Goal: Task Accomplishment & Management: Manage account settings

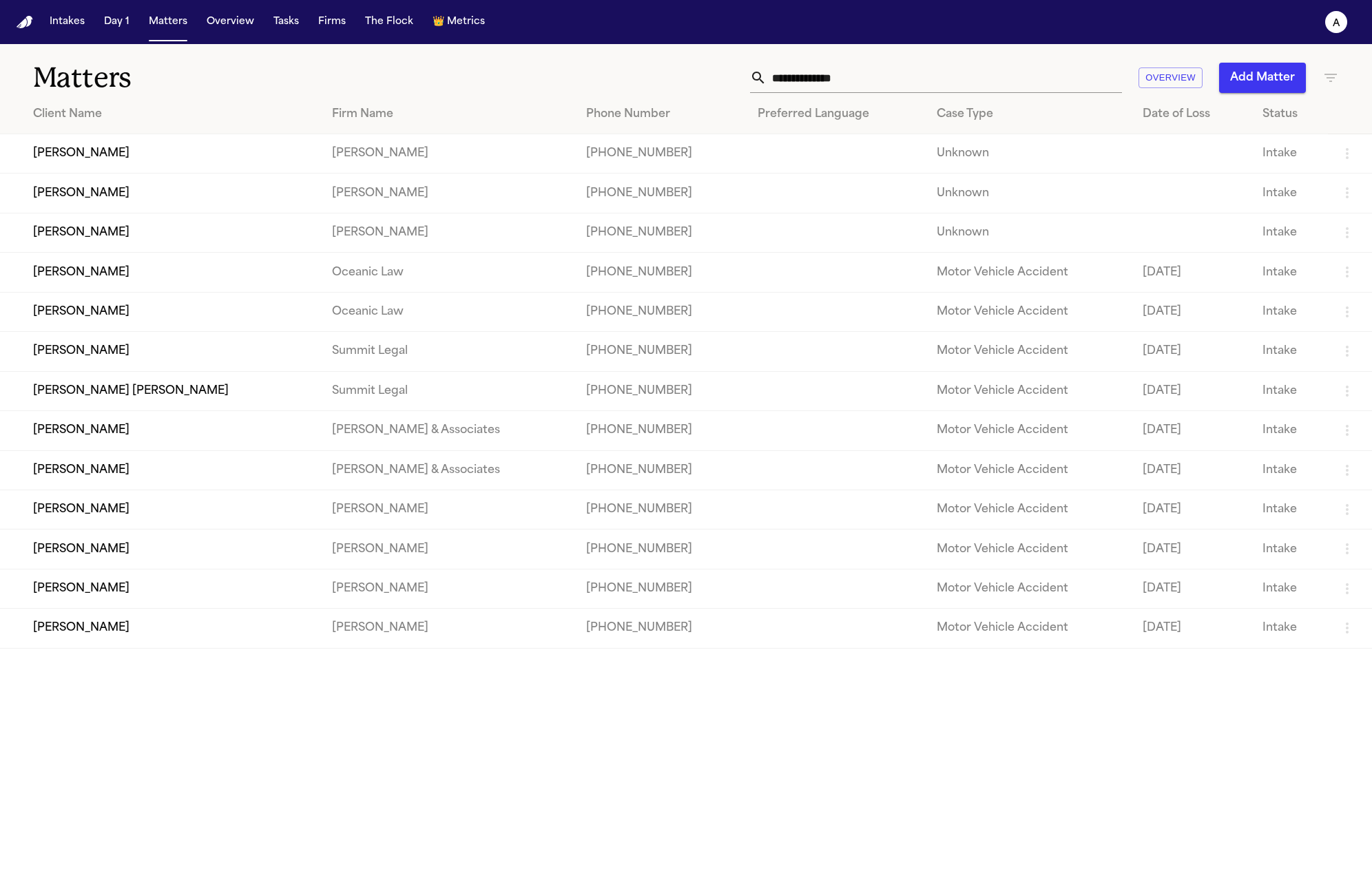
click at [122, 287] on td "Veronica L. Boswell" at bounding box center [160, 272] width 321 height 40
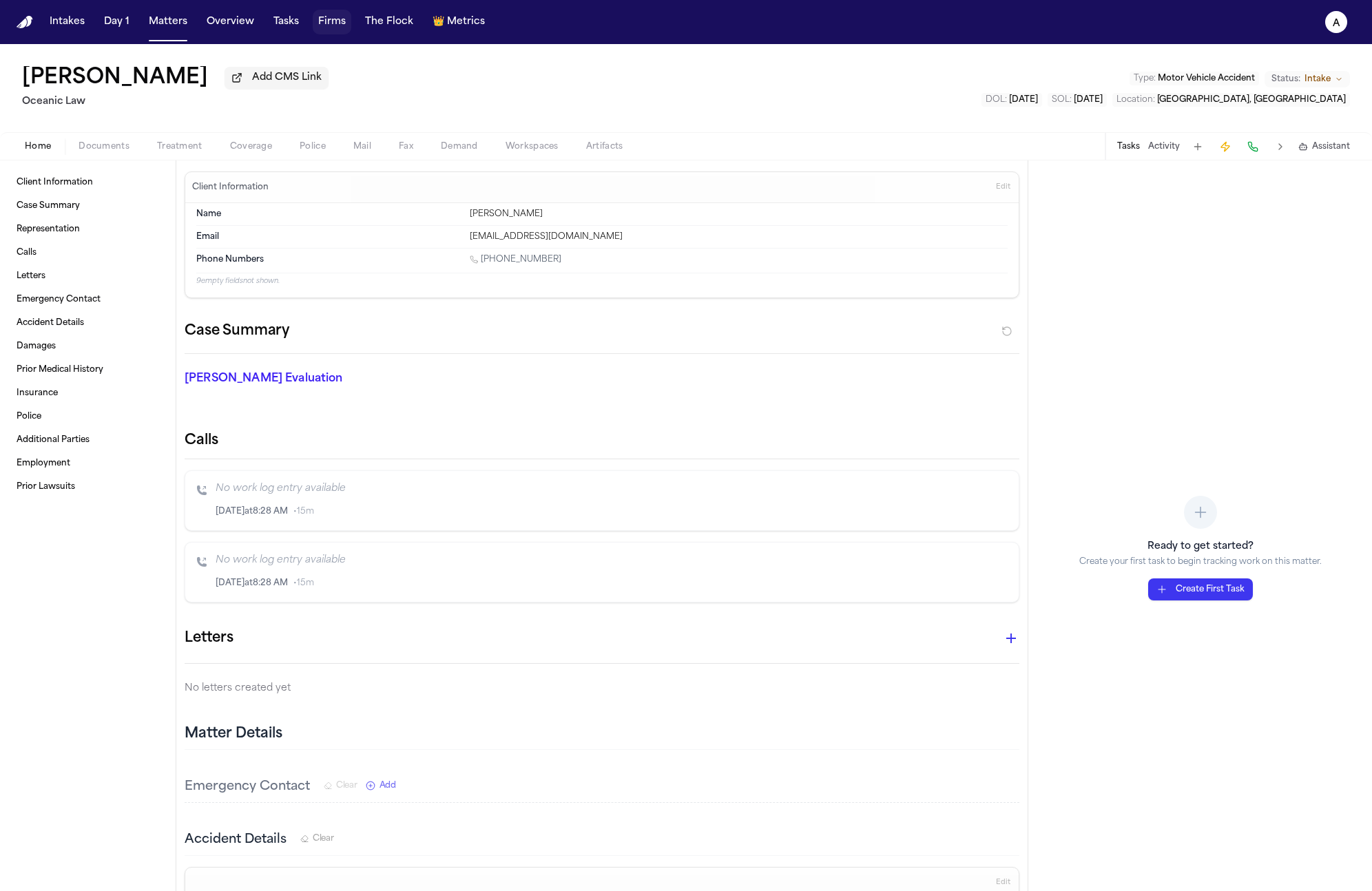
click at [313, 29] on button "Firms" at bounding box center [332, 22] width 39 height 25
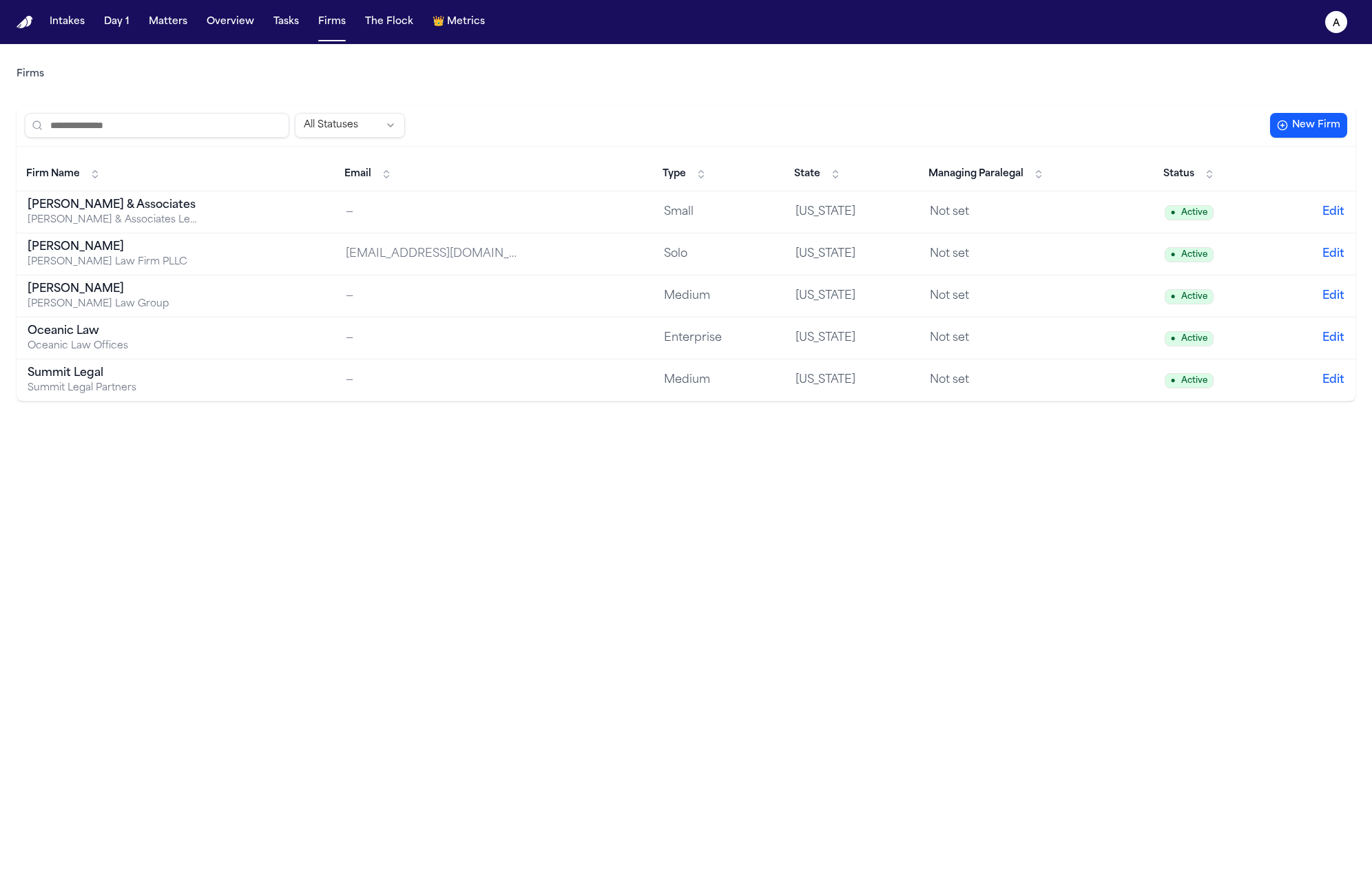
click at [1276, 122] on button "New Firm" at bounding box center [1308, 125] width 77 height 25
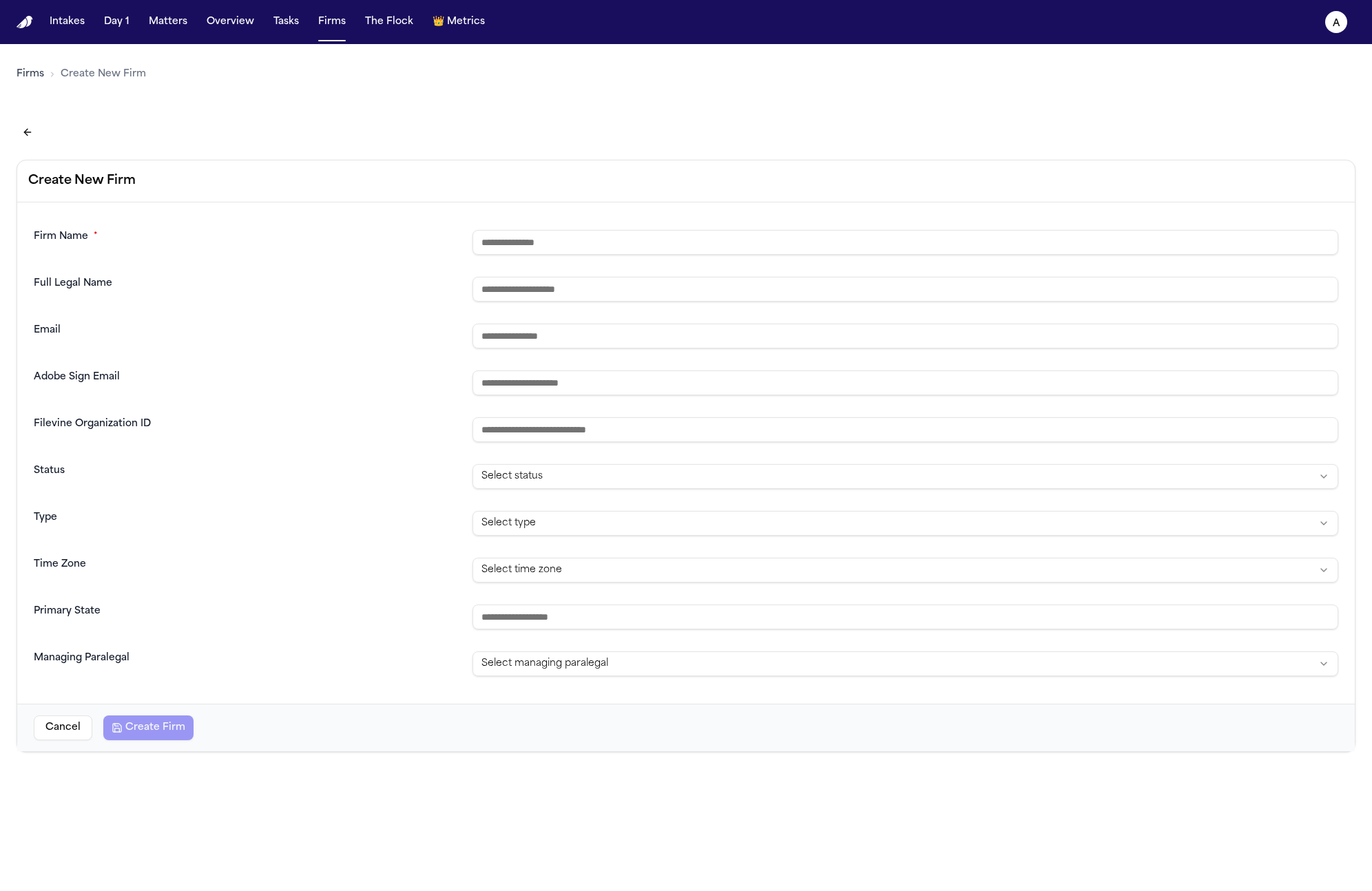
click at [608, 249] on input "text" at bounding box center [905, 242] width 865 height 25
paste input "**********"
type input "**********"
click at [594, 291] on input "text" at bounding box center [905, 289] width 865 height 25
click at [130, 739] on button "Create Firm" at bounding box center [148, 728] width 90 height 25
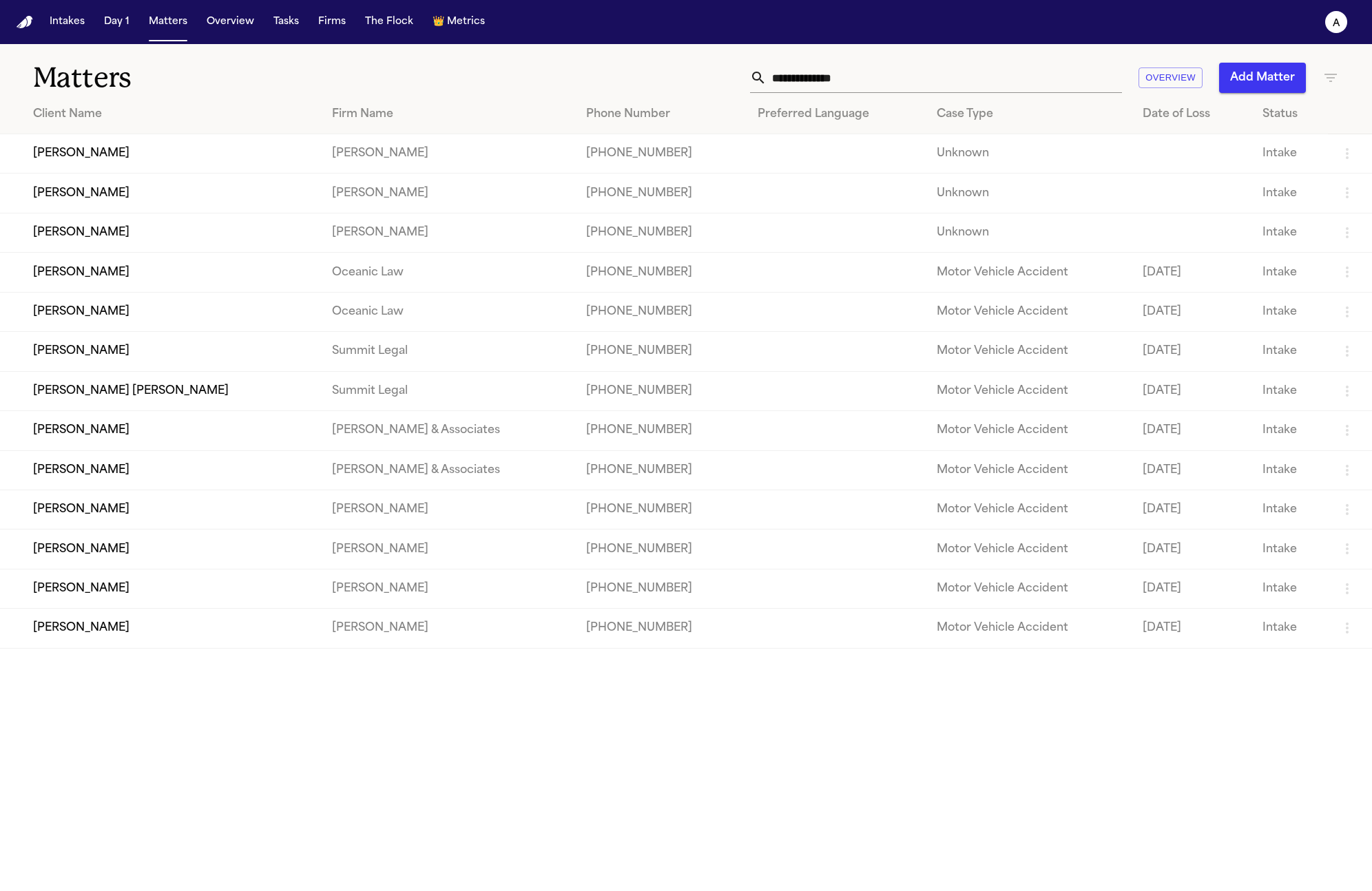
click at [1270, 84] on button "Add Matter" at bounding box center [1262, 78] width 87 height 30
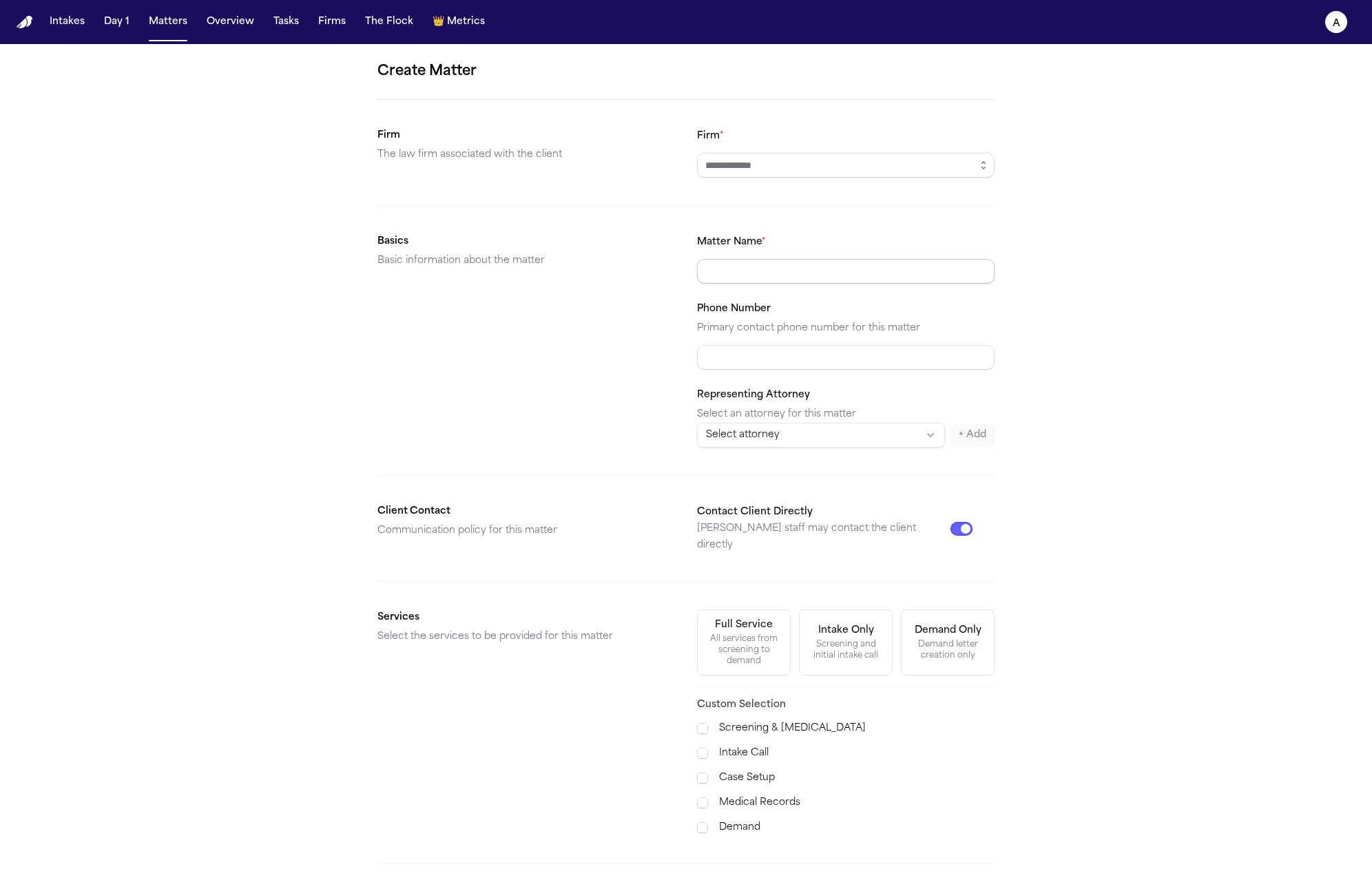
click at [765, 268] on input "Matter Name *" at bounding box center [846, 272] width 297 height 25
paste input "**********"
click at [701, 271] on input "**********" at bounding box center [846, 272] width 297 height 25
paste input "******"
type input "**********"
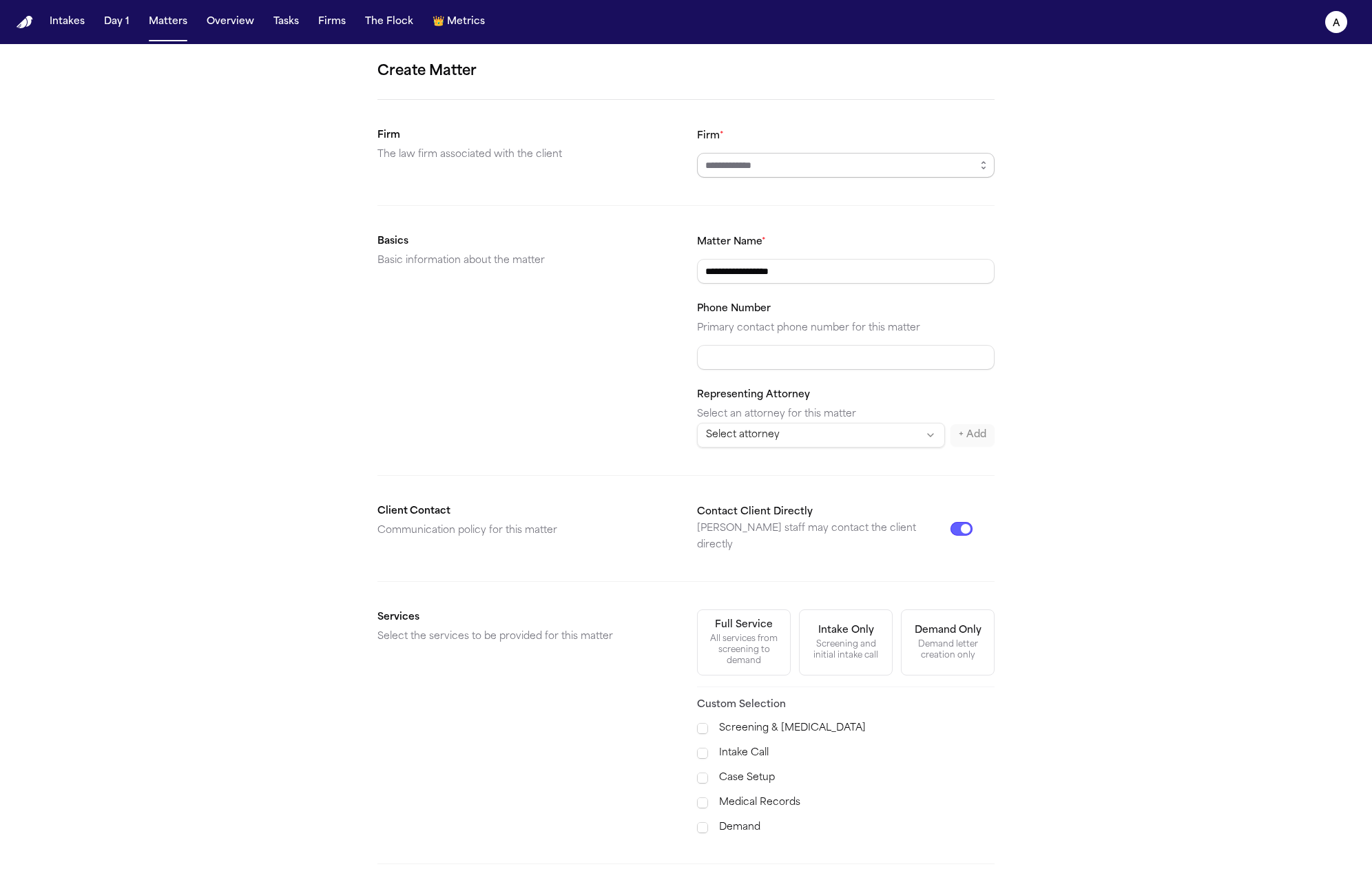
click at [797, 163] on input "Firm *" at bounding box center [846, 165] width 297 height 25
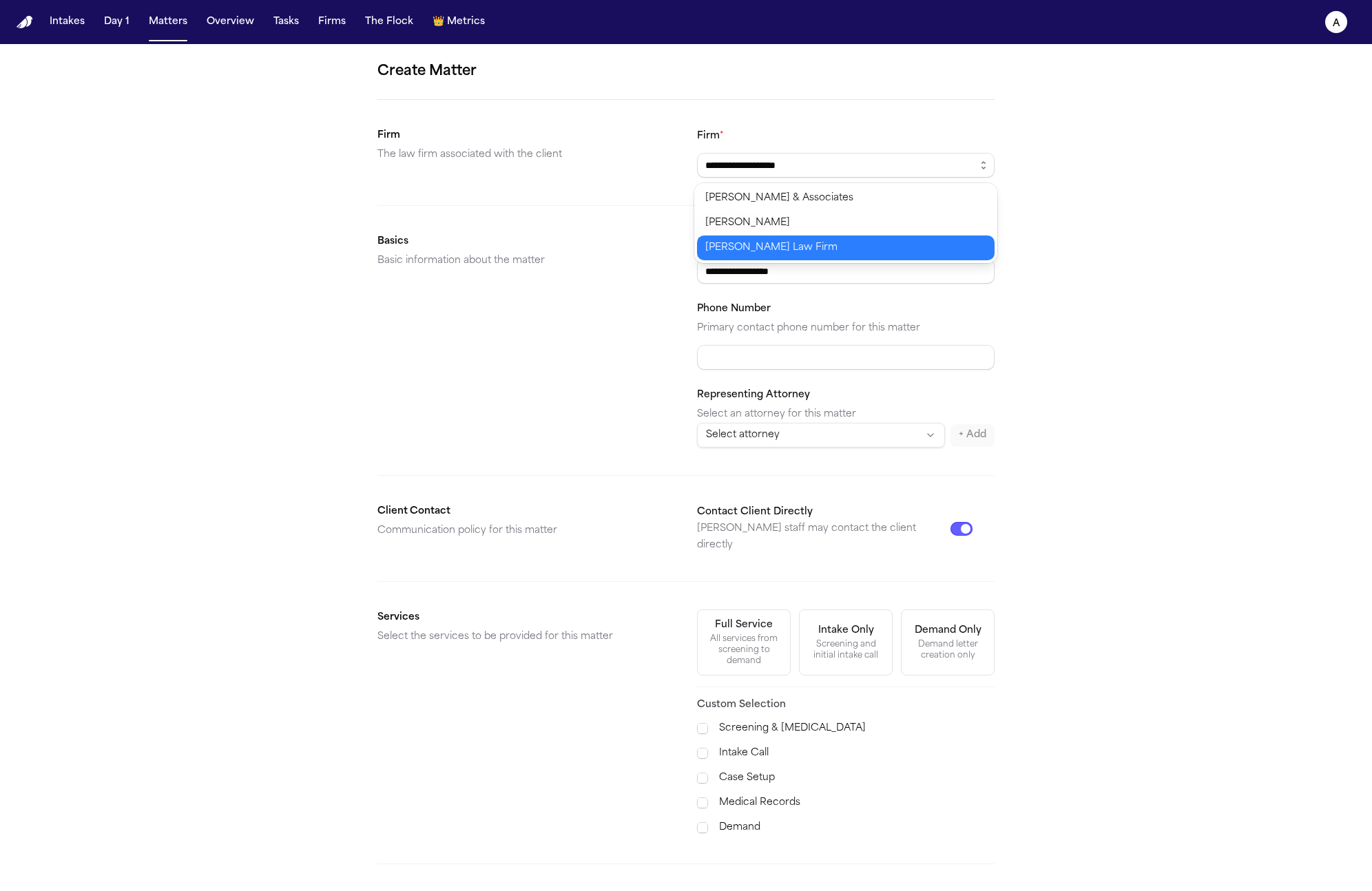
click at [792, 244] on body "**********" at bounding box center [686, 445] width 1372 height 891
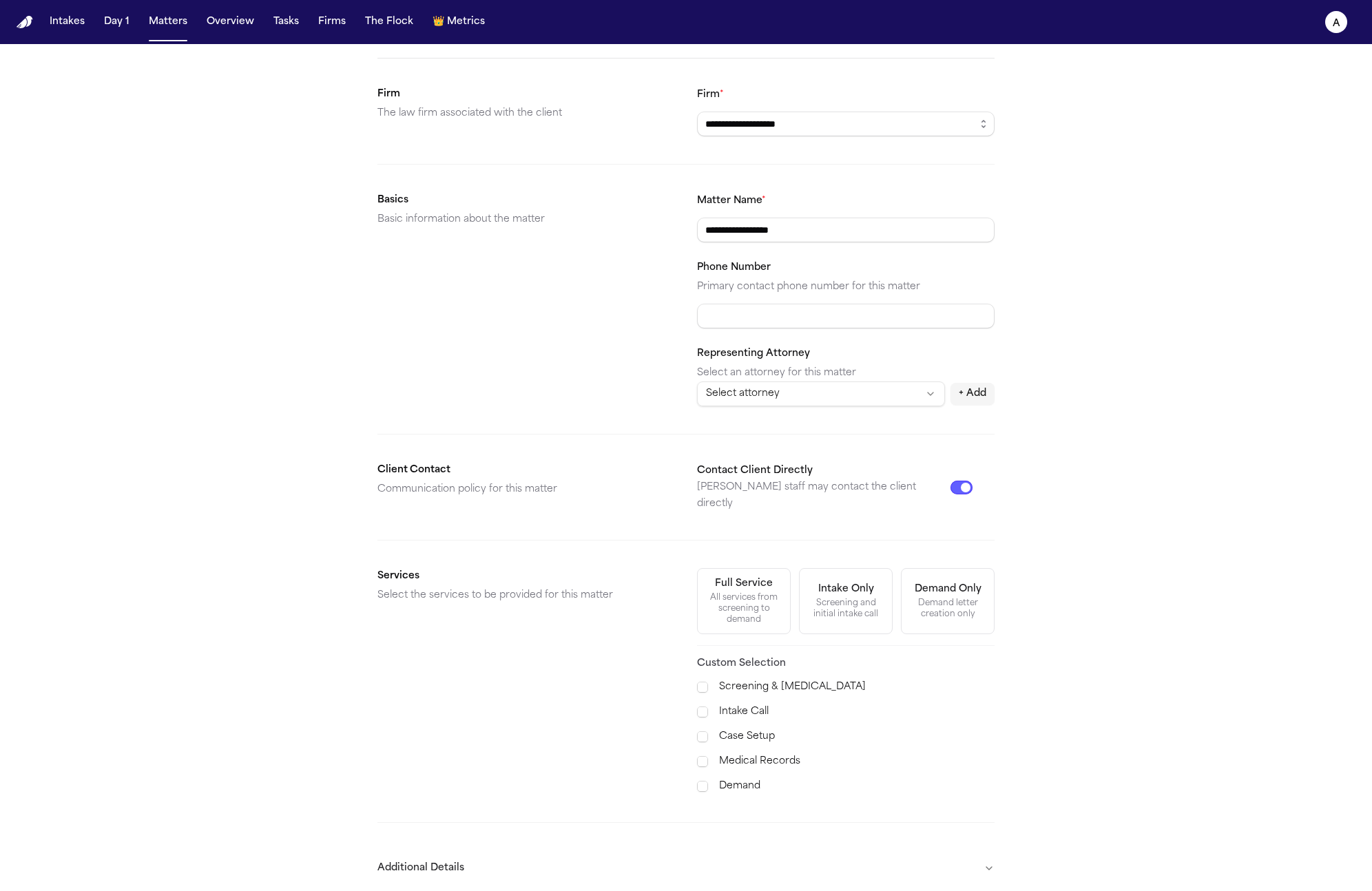
scroll to position [91, 0]
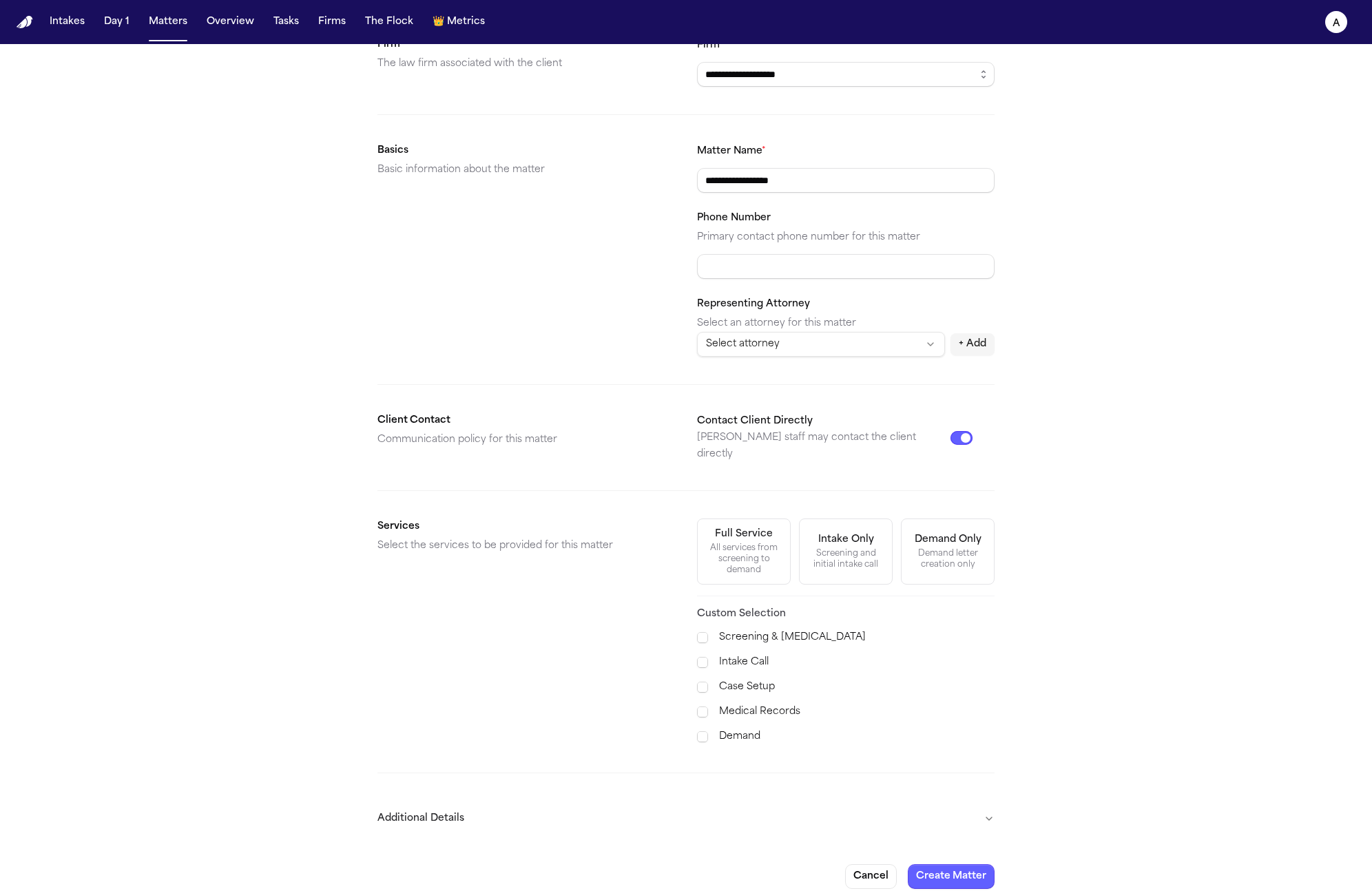
type input "**********"
click at [737, 543] on div "All services from screening to demand" at bounding box center [743, 559] width 75 height 33
click at [952, 870] on button "Create Matter" at bounding box center [951, 877] width 87 height 25
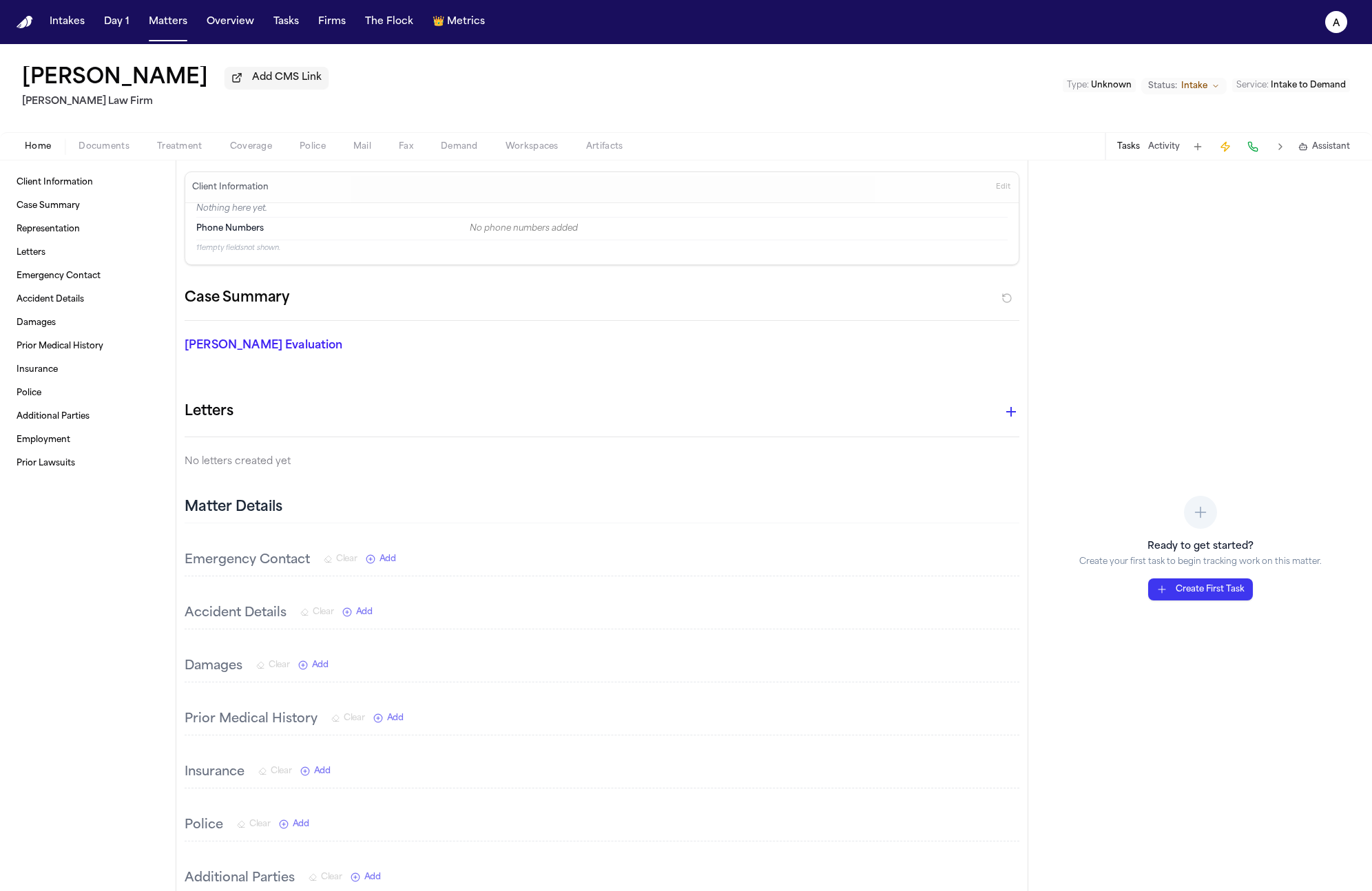
click at [141, 80] on h1 "Sohail Qurratulian" at bounding box center [115, 78] width 186 height 25
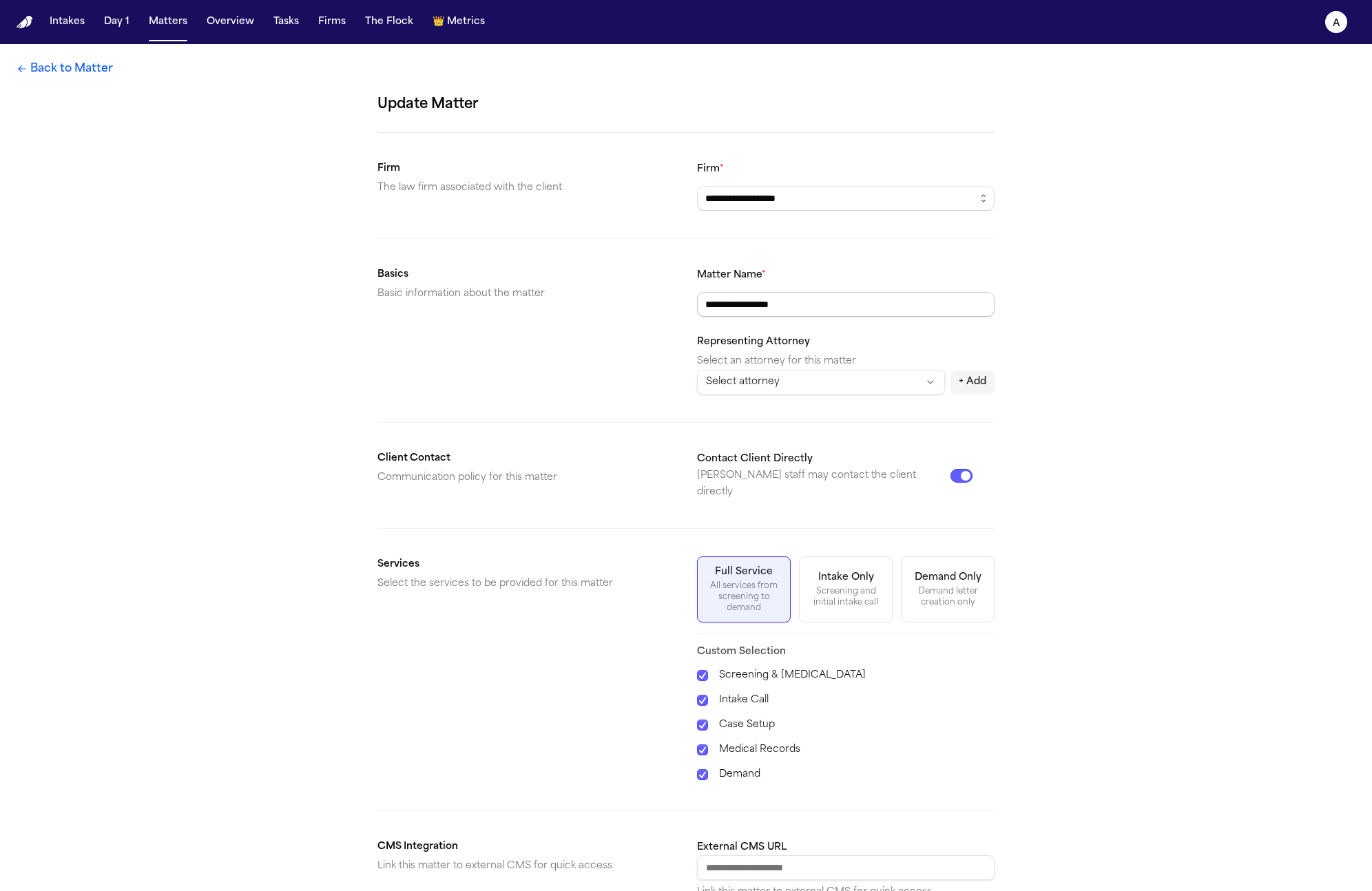
click at [758, 310] on input "**********" at bounding box center [846, 305] width 297 height 25
paste input "text"
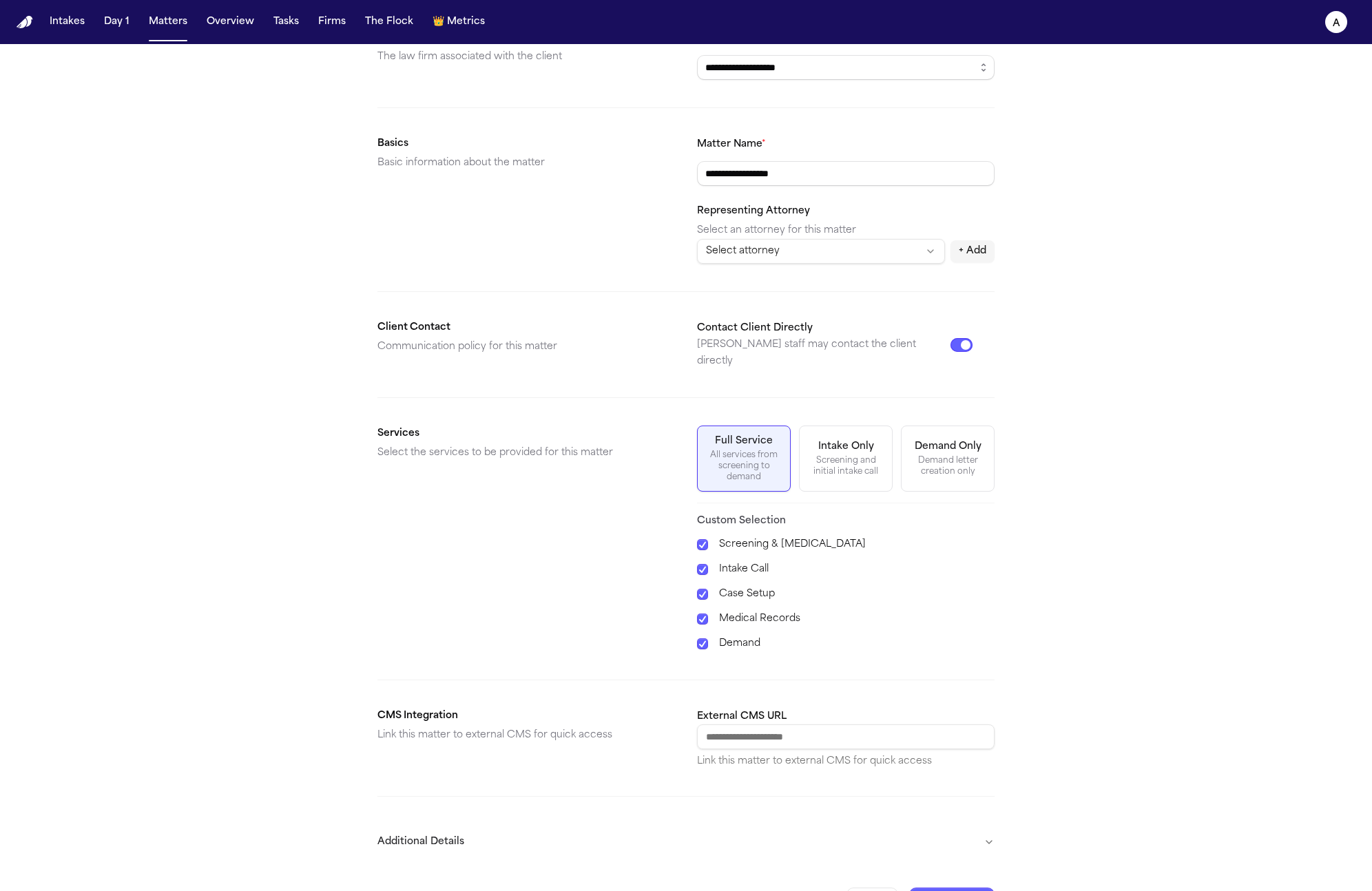
scroll to position [154, 0]
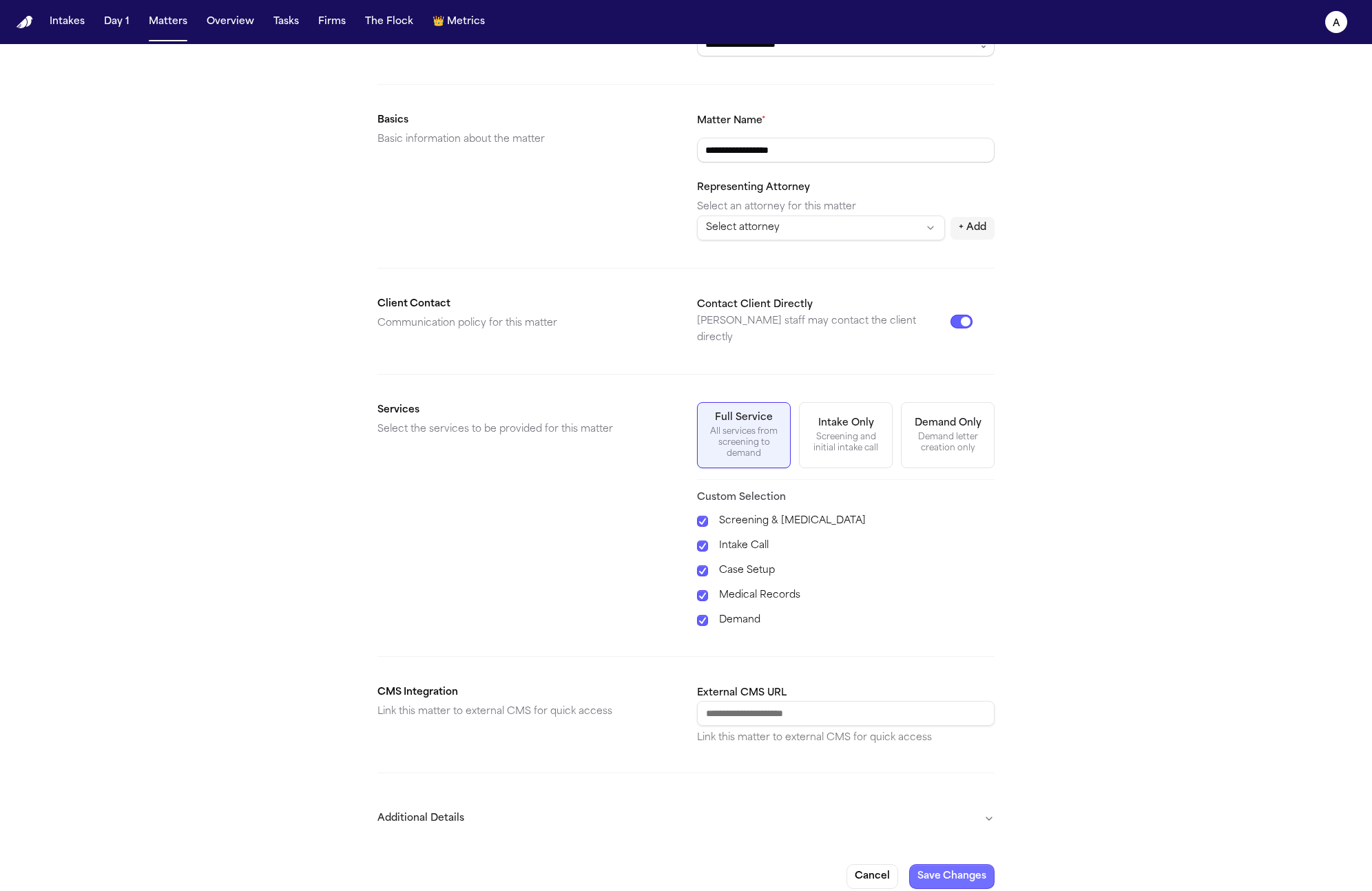
type input "**********"
click at [952, 865] on button "Save Changes" at bounding box center [952, 877] width 86 height 25
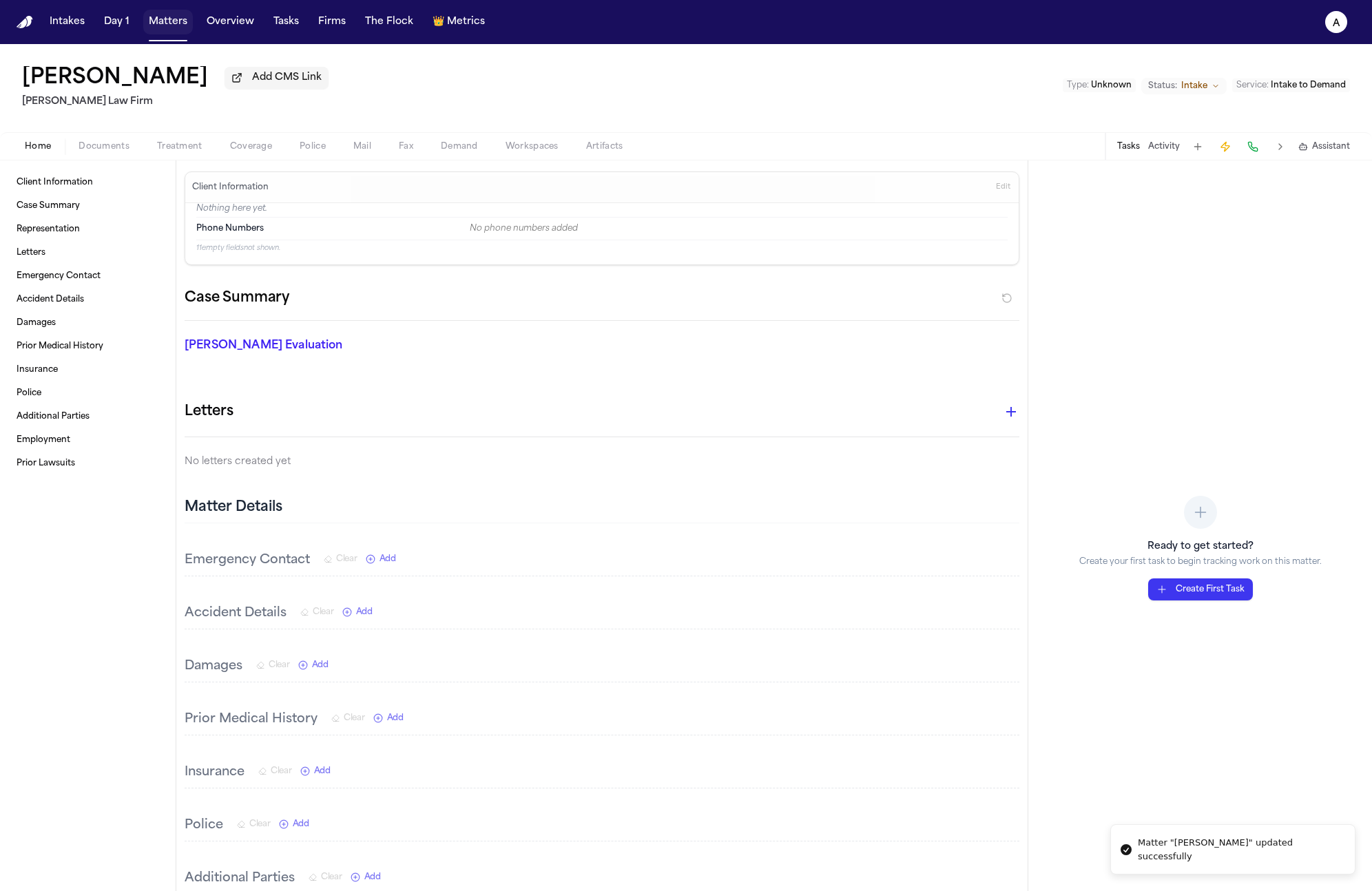
drag, startPoint x: 179, startPoint y: 28, endPoint x: 201, endPoint y: 31, distance: 22.2
click at [179, 28] on button "Matters" at bounding box center [168, 22] width 50 height 25
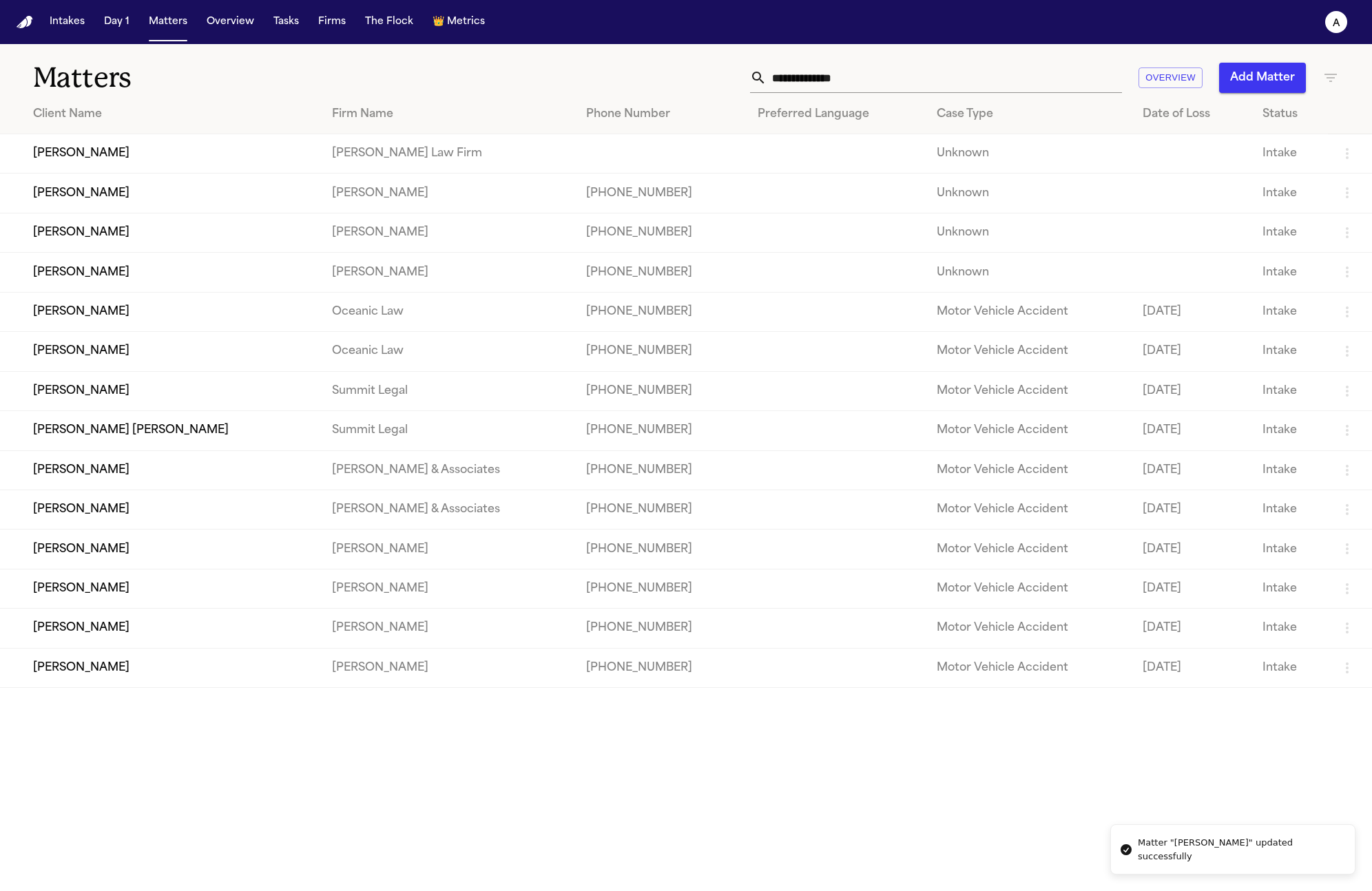
click at [1261, 86] on button "Add Matter" at bounding box center [1262, 78] width 87 height 30
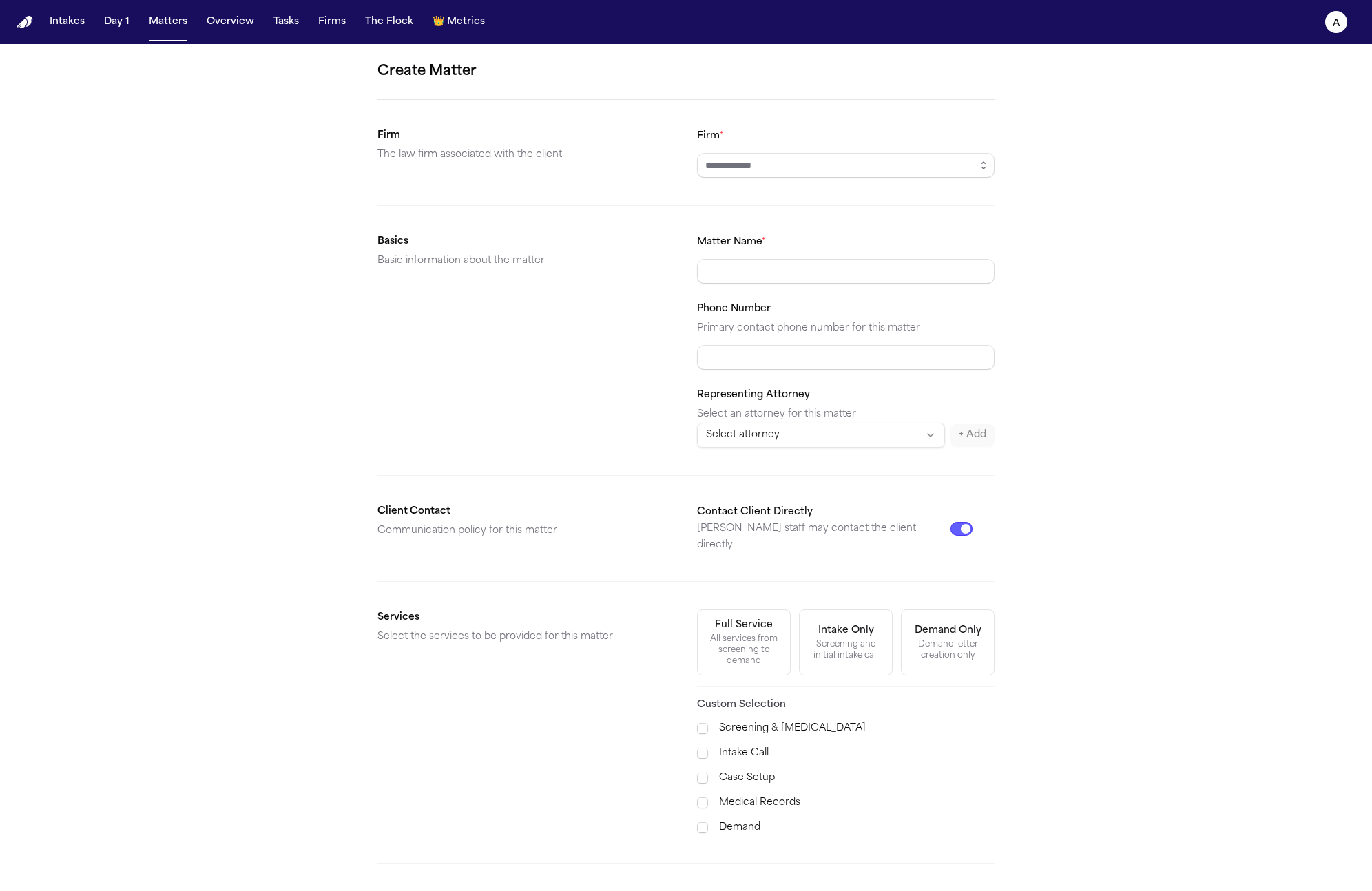
click at [853, 259] on div "Matter Name *" at bounding box center [846, 258] width 297 height 51
click at [846, 287] on div "Matter Name * Phone Number Primary contact phone number for this matter Represe…" at bounding box center [846, 340] width 297 height 215
click at [850, 275] on input "Matter Name *" at bounding box center [846, 272] width 297 height 25
paste input "**********"
type input "**********"
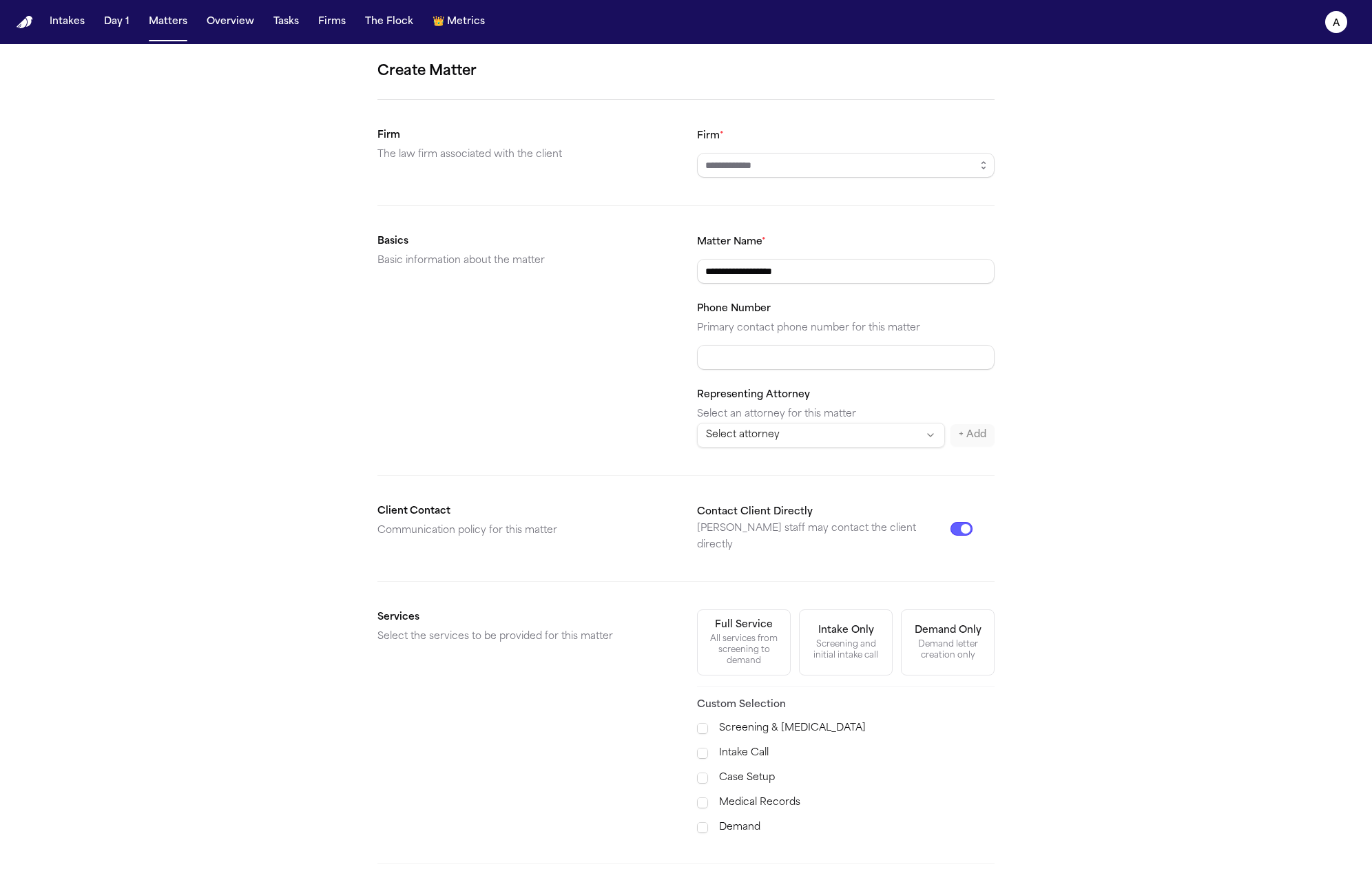
click at [857, 182] on form "**********" at bounding box center [686, 521] width 617 height 920
click at [860, 160] on input "Firm *" at bounding box center [846, 165] width 297 height 25
type input "**********"
click at [815, 364] on input "Phone Number" at bounding box center [846, 357] width 297 height 25
paste input "**********"
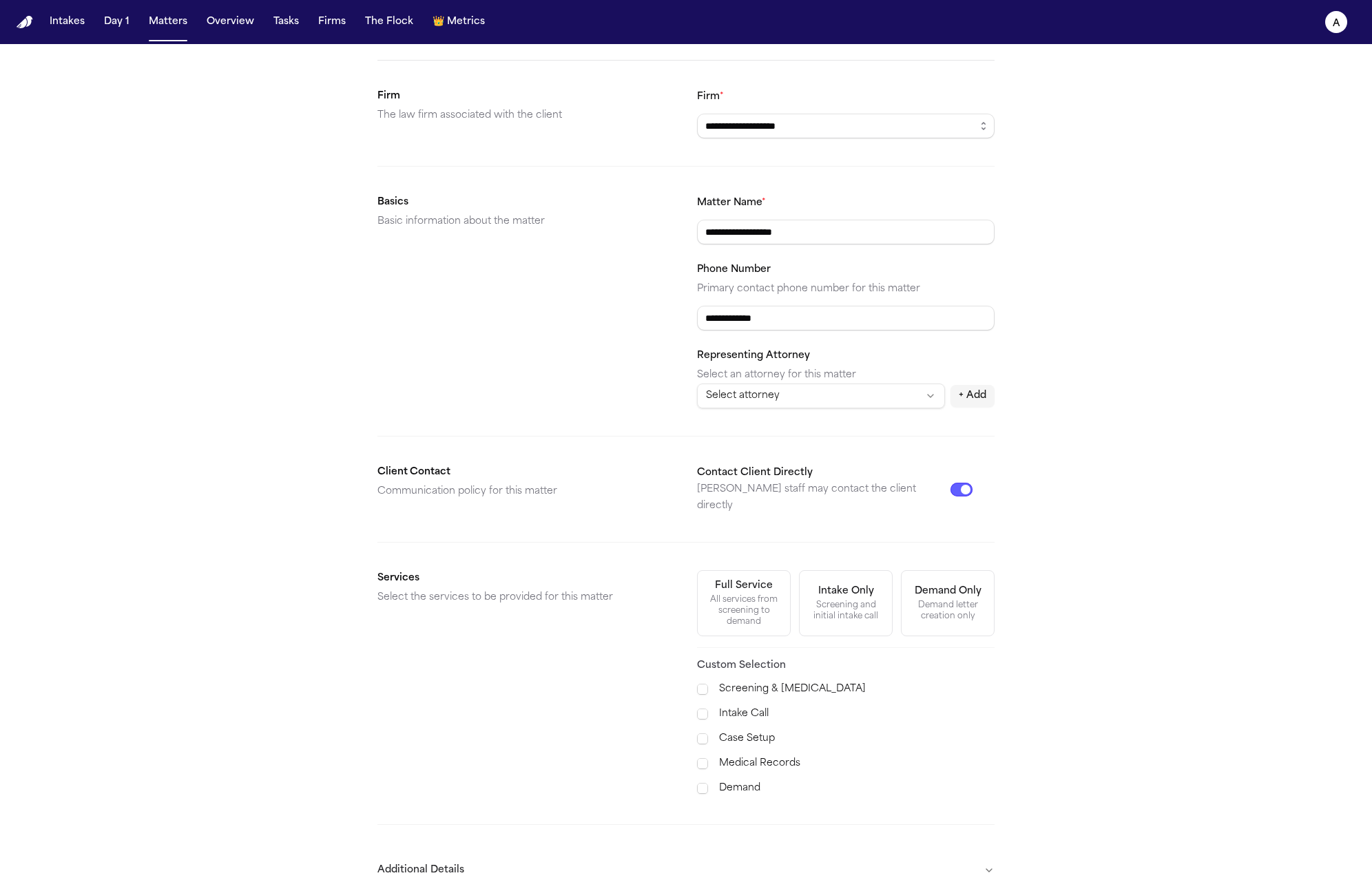
scroll to position [91, 0]
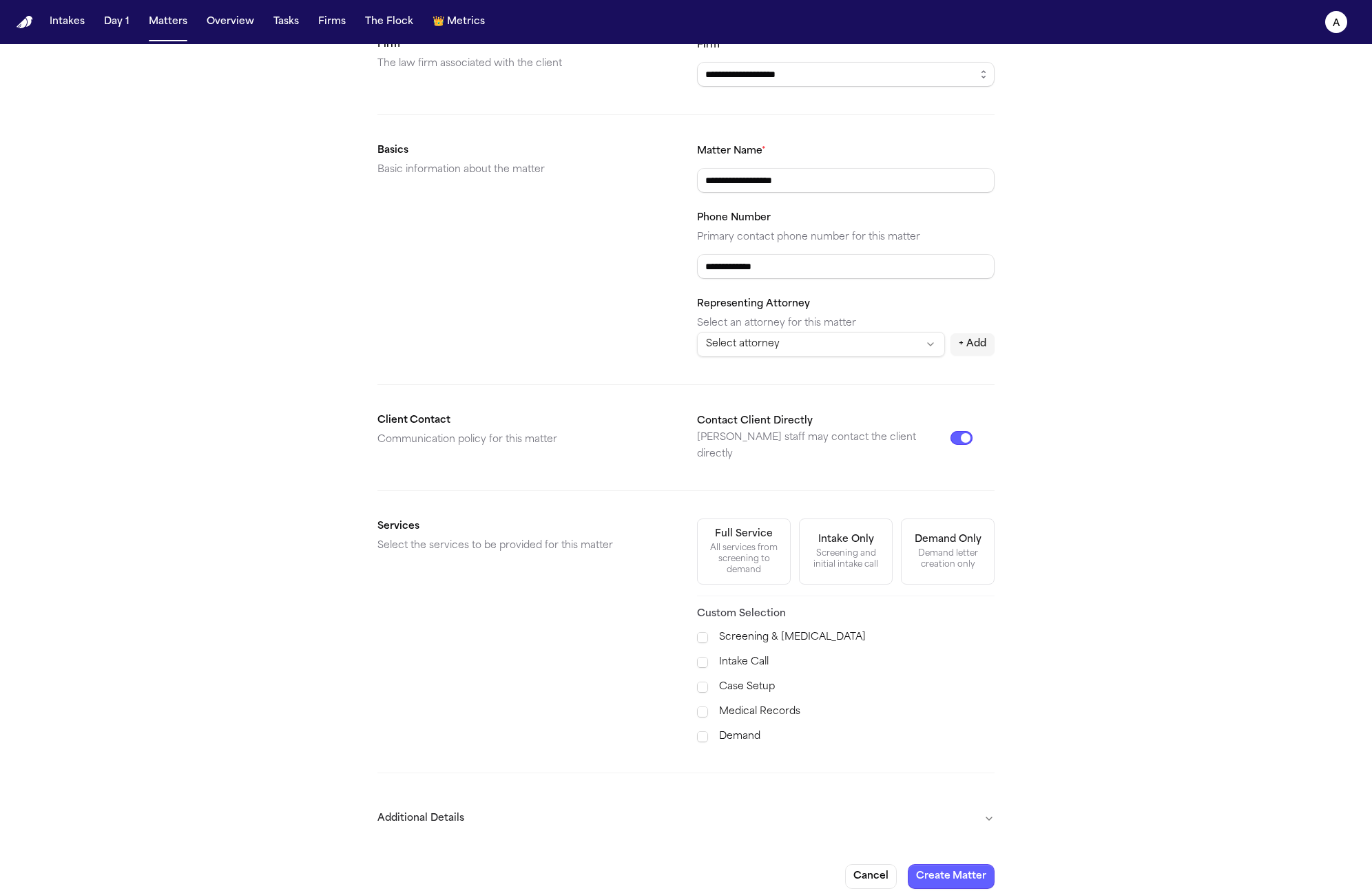
type input "**********"
click at [761, 528] on div "Full Service" at bounding box center [743, 534] width 58 height 14
click at [958, 865] on button "Create Matter" at bounding box center [951, 877] width 87 height 25
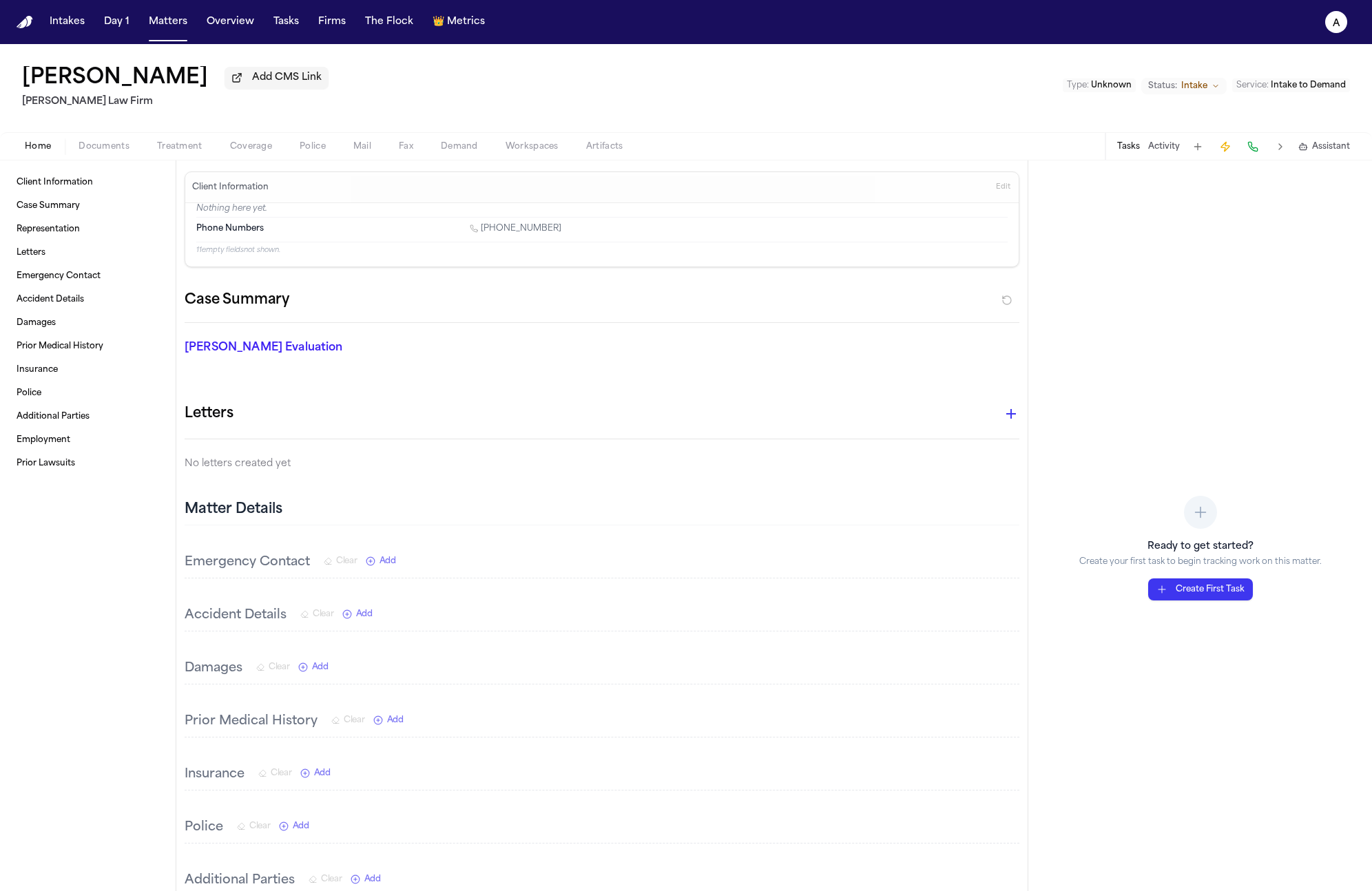
click at [117, 160] on div "Home Documents Treatment Coverage Police Mail Fax Demand Workspaces Artifacts T…" at bounding box center [686, 146] width 1372 height 28
click at [116, 148] on span "Documents" at bounding box center [104, 146] width 51 height 11
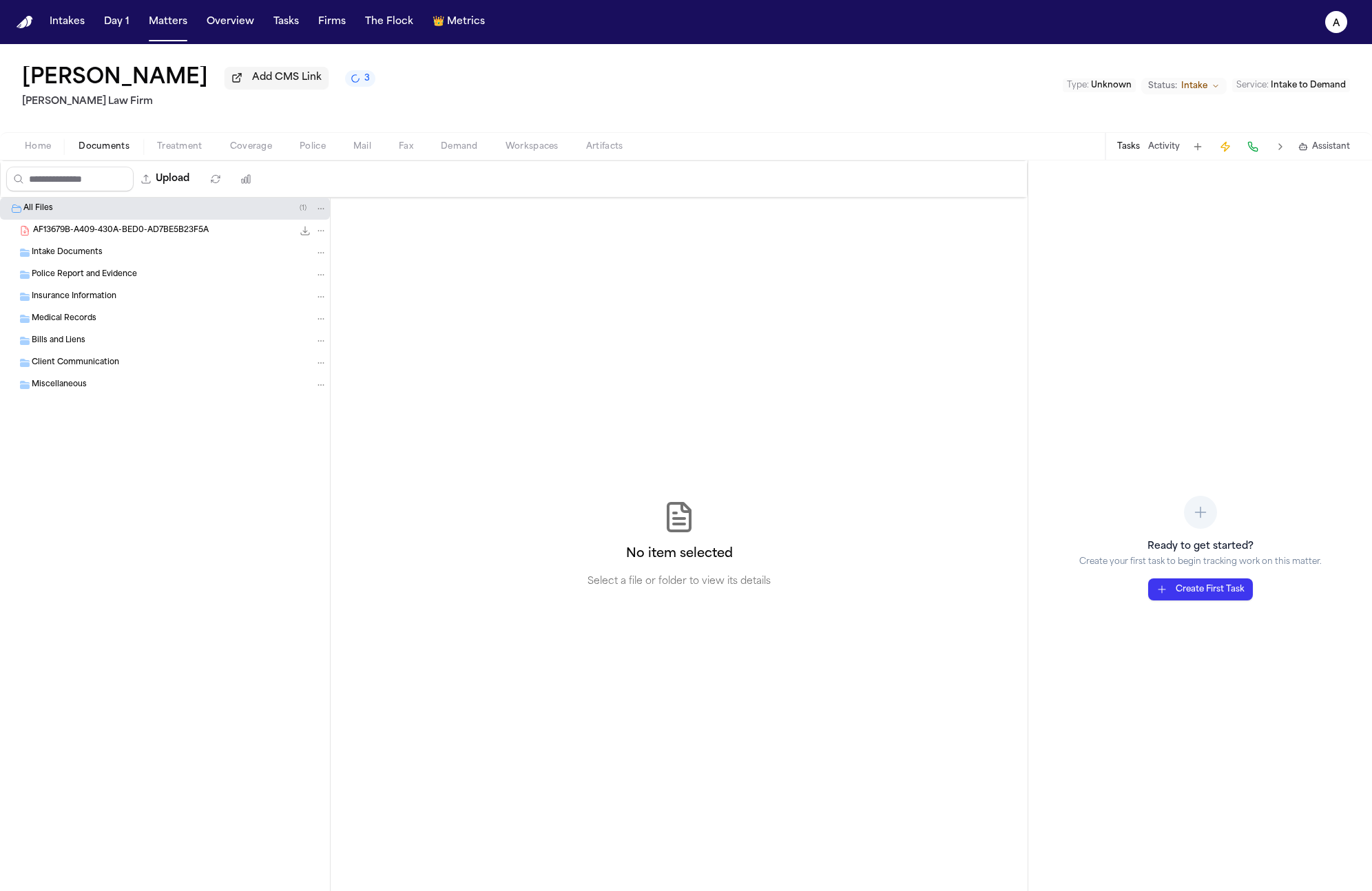
click at [360, 83] on icon "3 active tasks" at bounding box center [355, 78] width 10 height 10
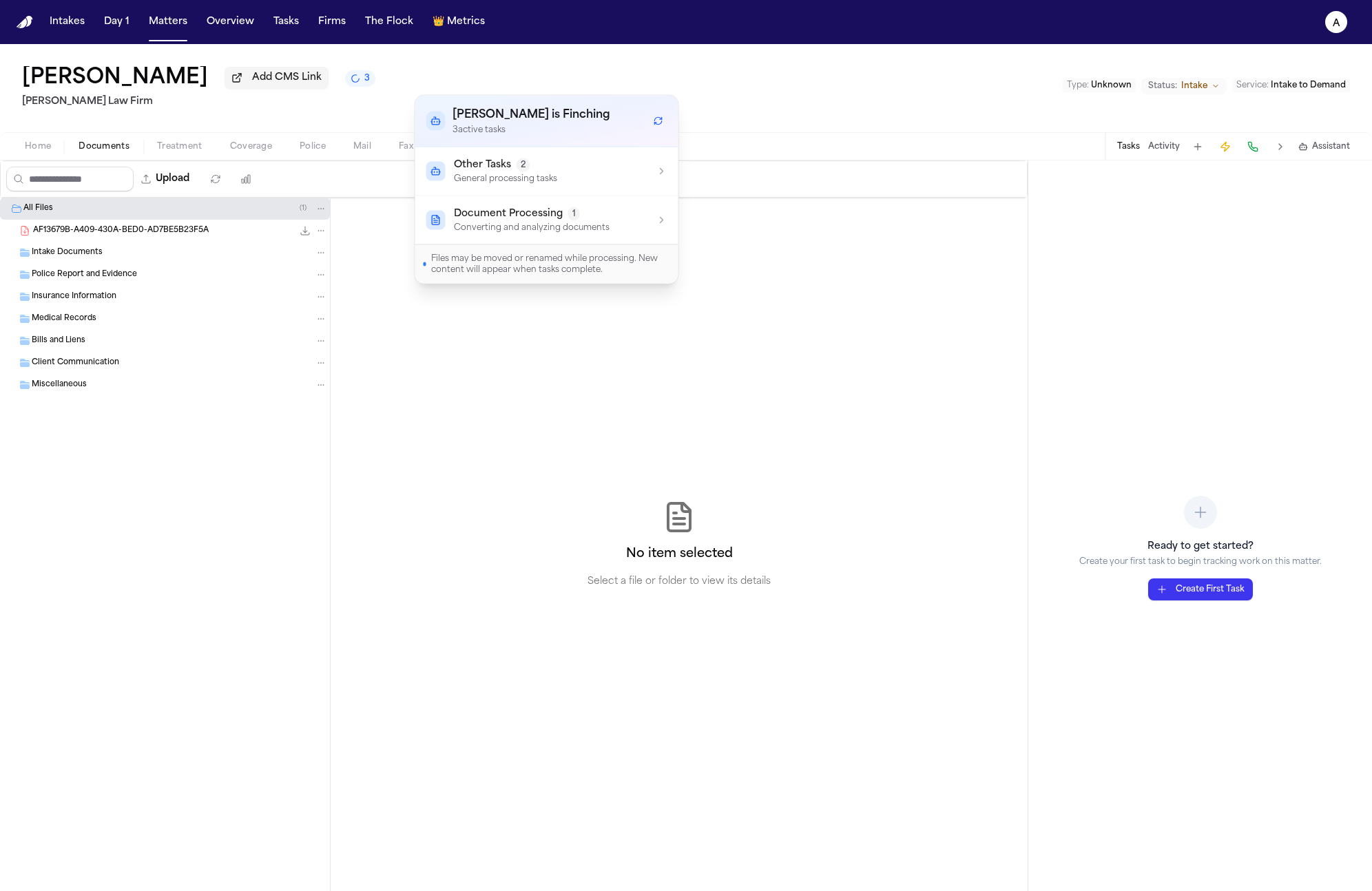
click at [526, 171] on div "Other Tasks 2 General processing tasks" at bounding box center [505, 171] width 103 height 26
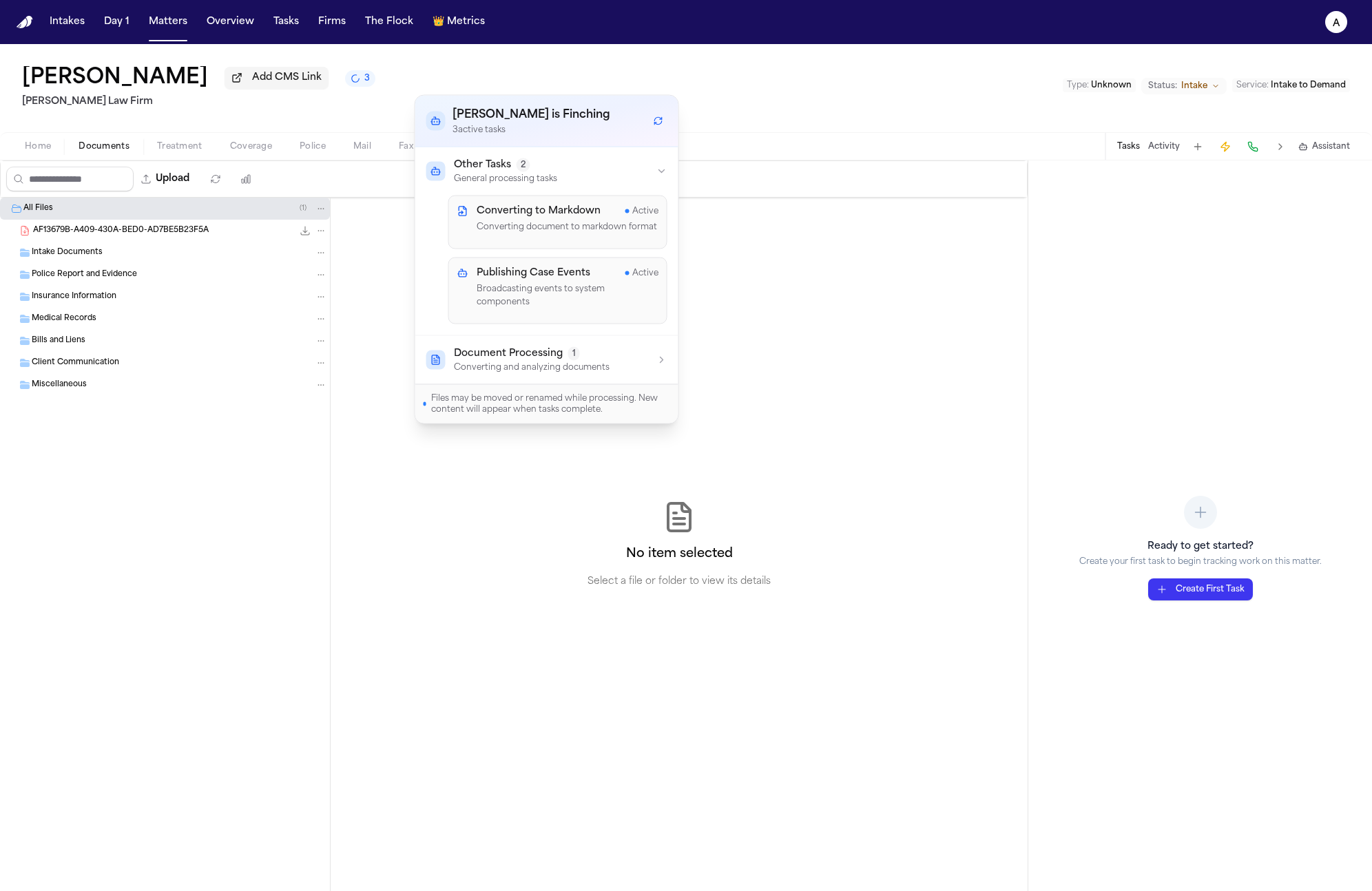
click at [554, 346] on span "Document Processing" at bounding box center [508, 353] width 109 height 14
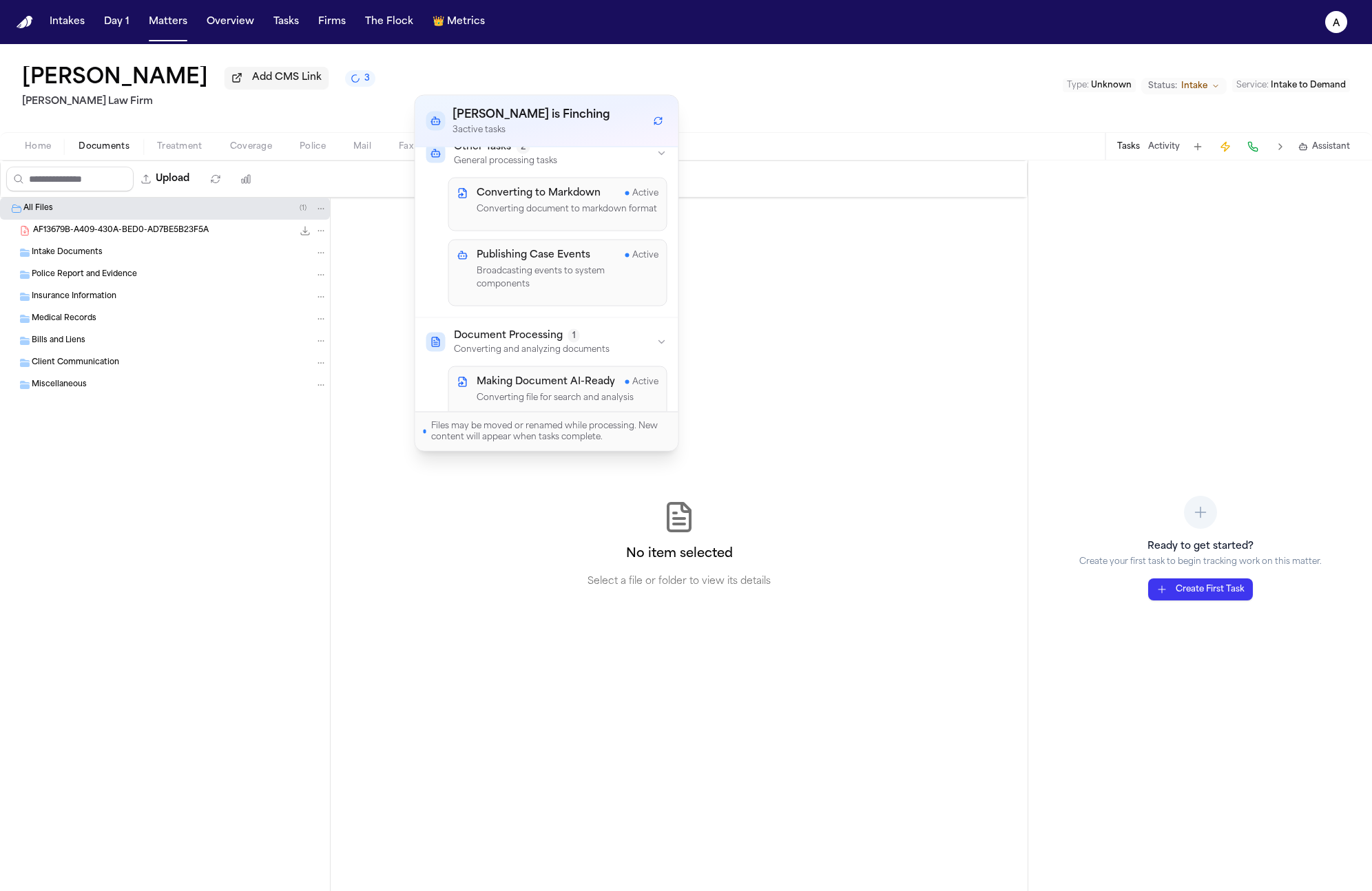
scroll to position [50, 0]
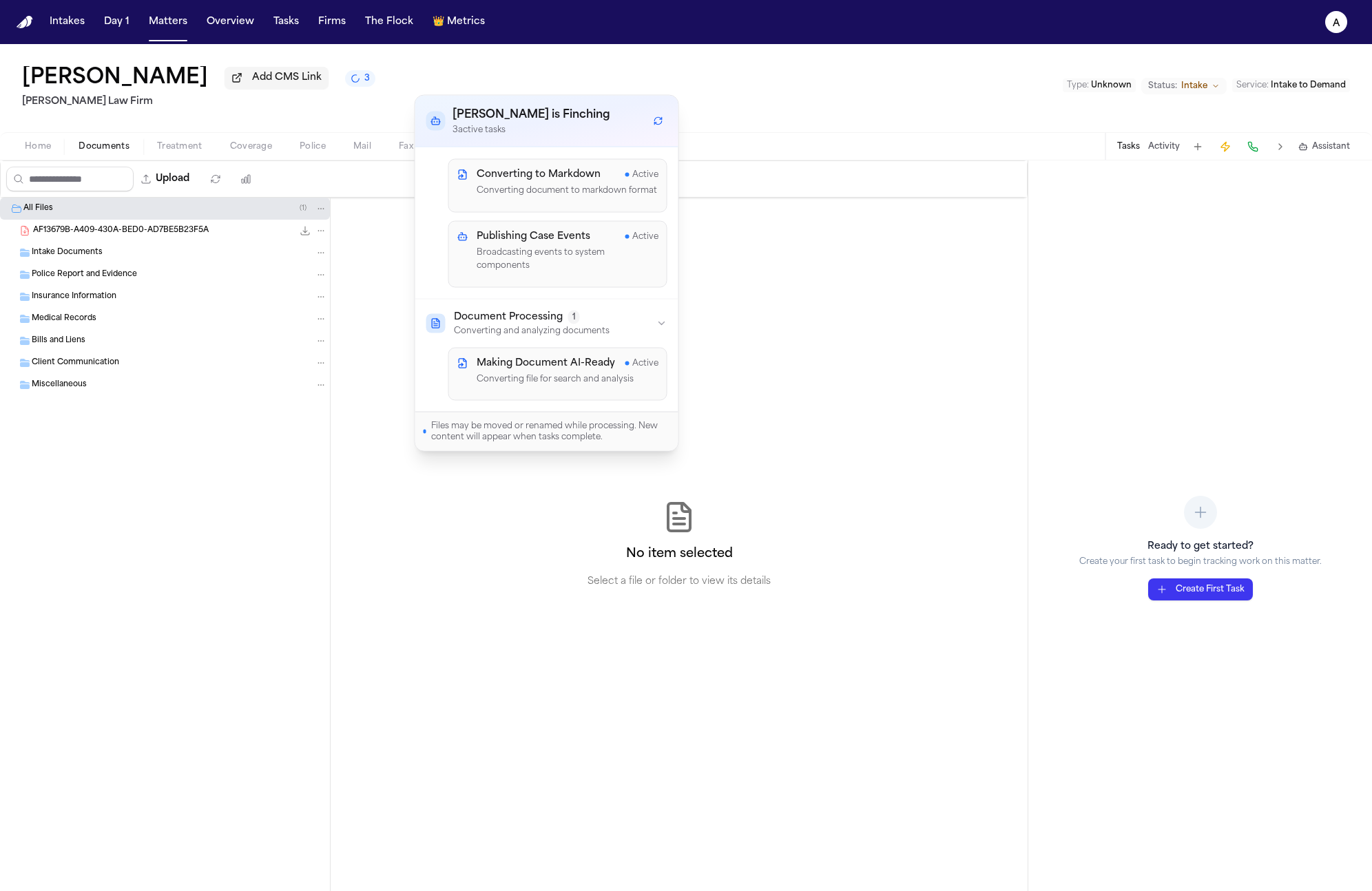
click at [214, 242] on div "AF13679B-A409-430A-BED0-AD7BE5B23F5A 1.2 MB • PDF" at bounding box center [165, 231] width 330 height 22
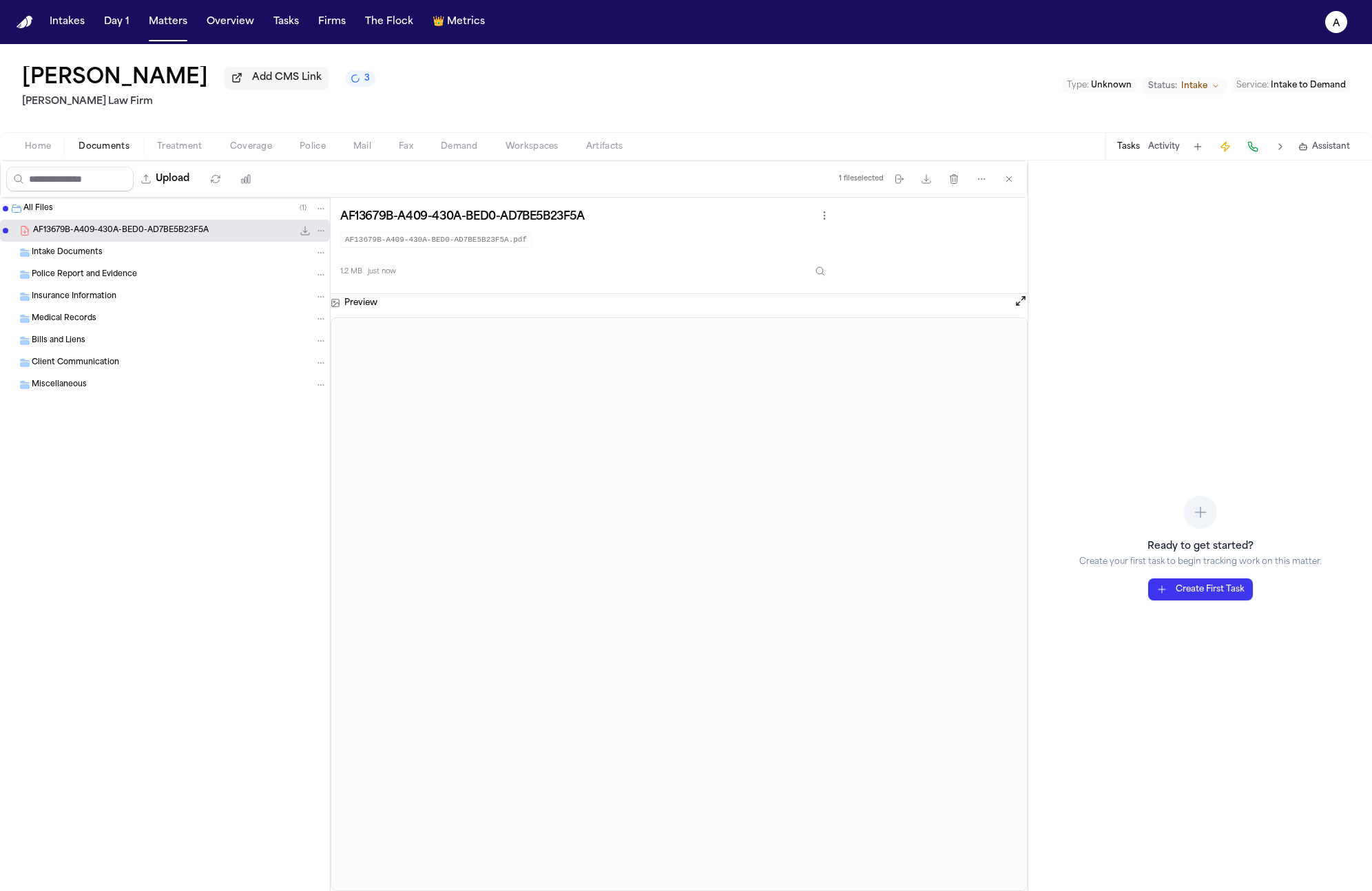
click at [362, 82] on icon "3 active tasks" at bounding box center [355, 78] width 12 height 12
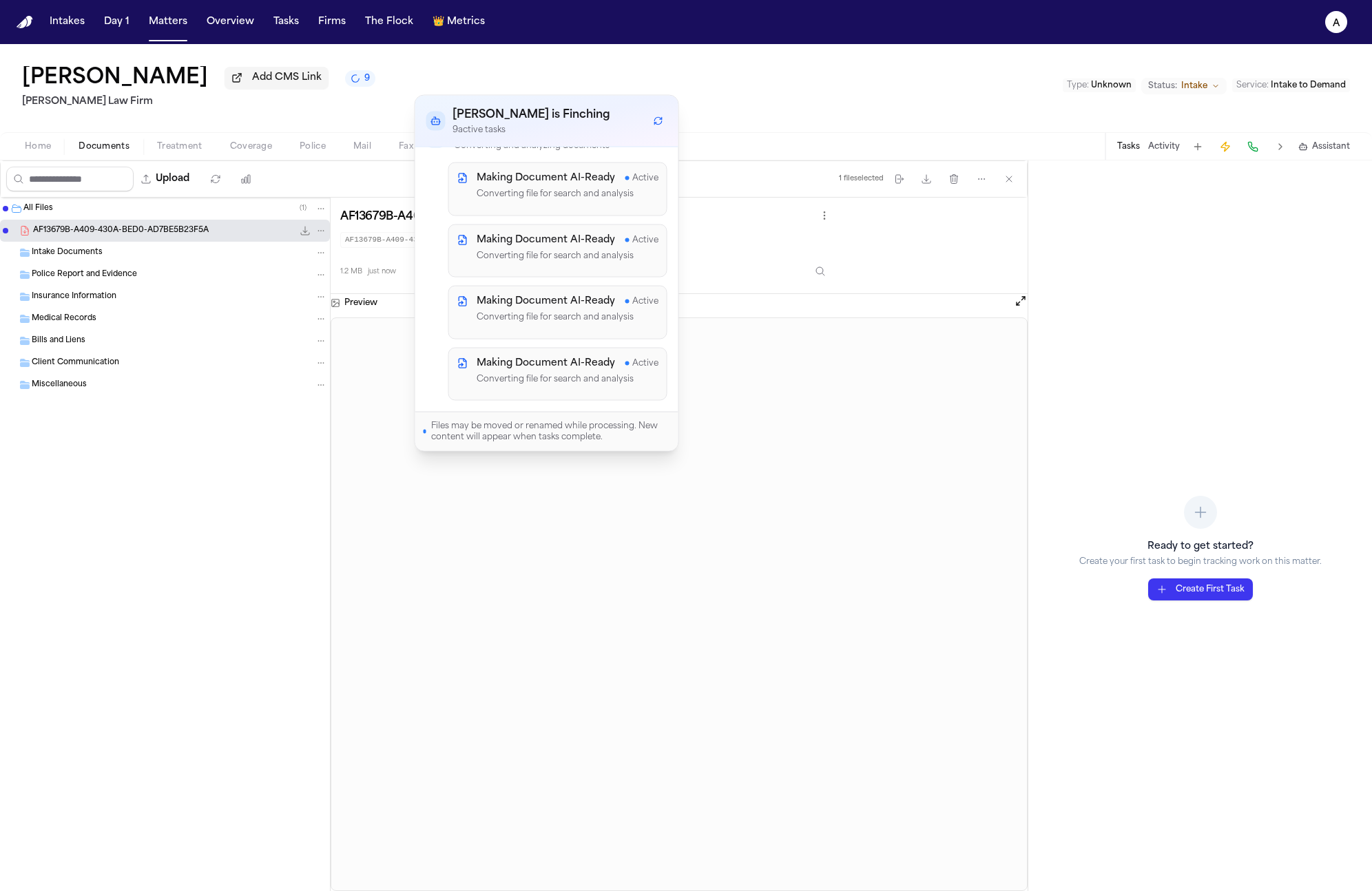
scroll to position [460, 0]
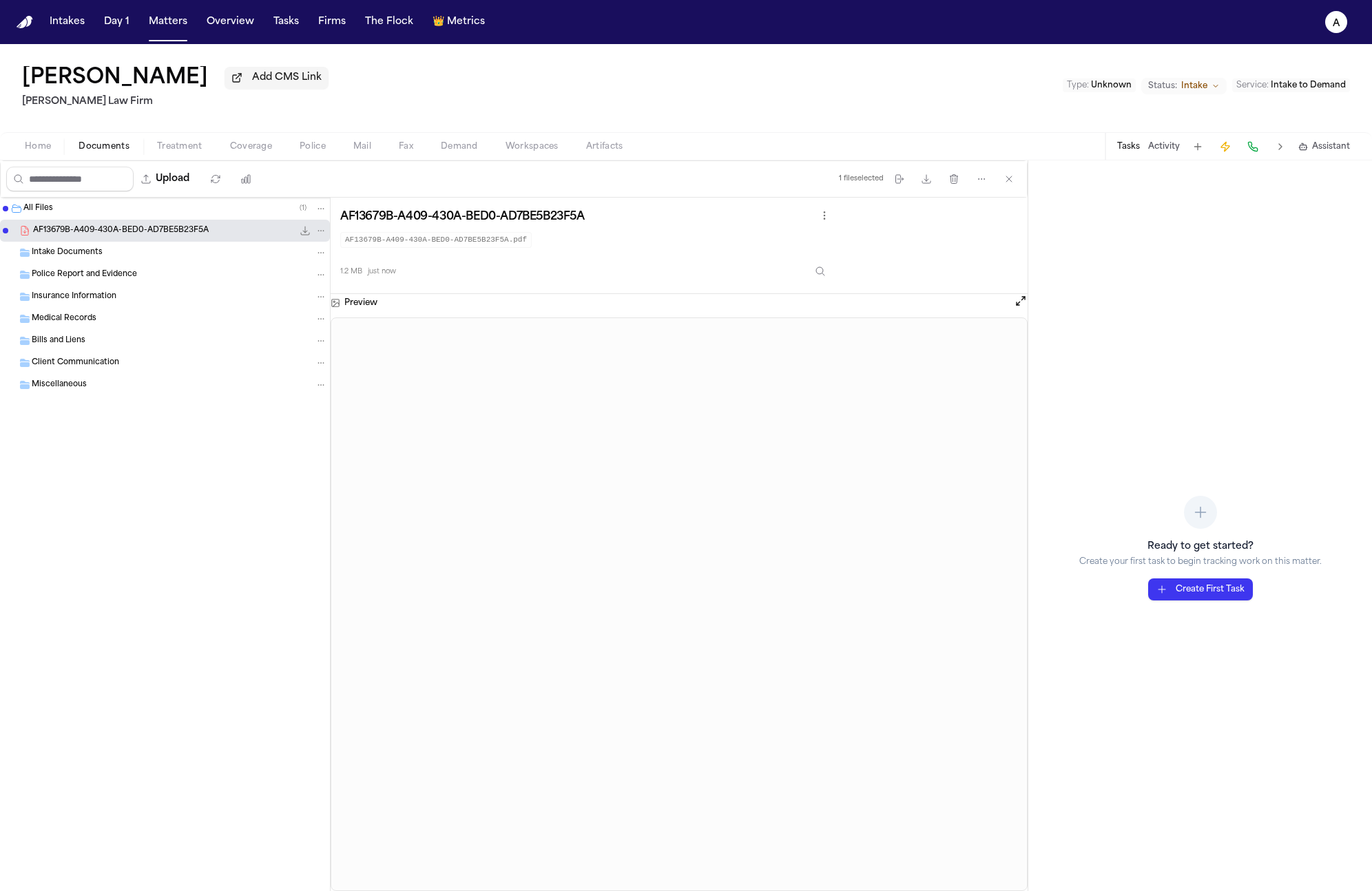
click at [131, 320] on div "Medical Records" at bounding box center [179, 318] width 296 height 12
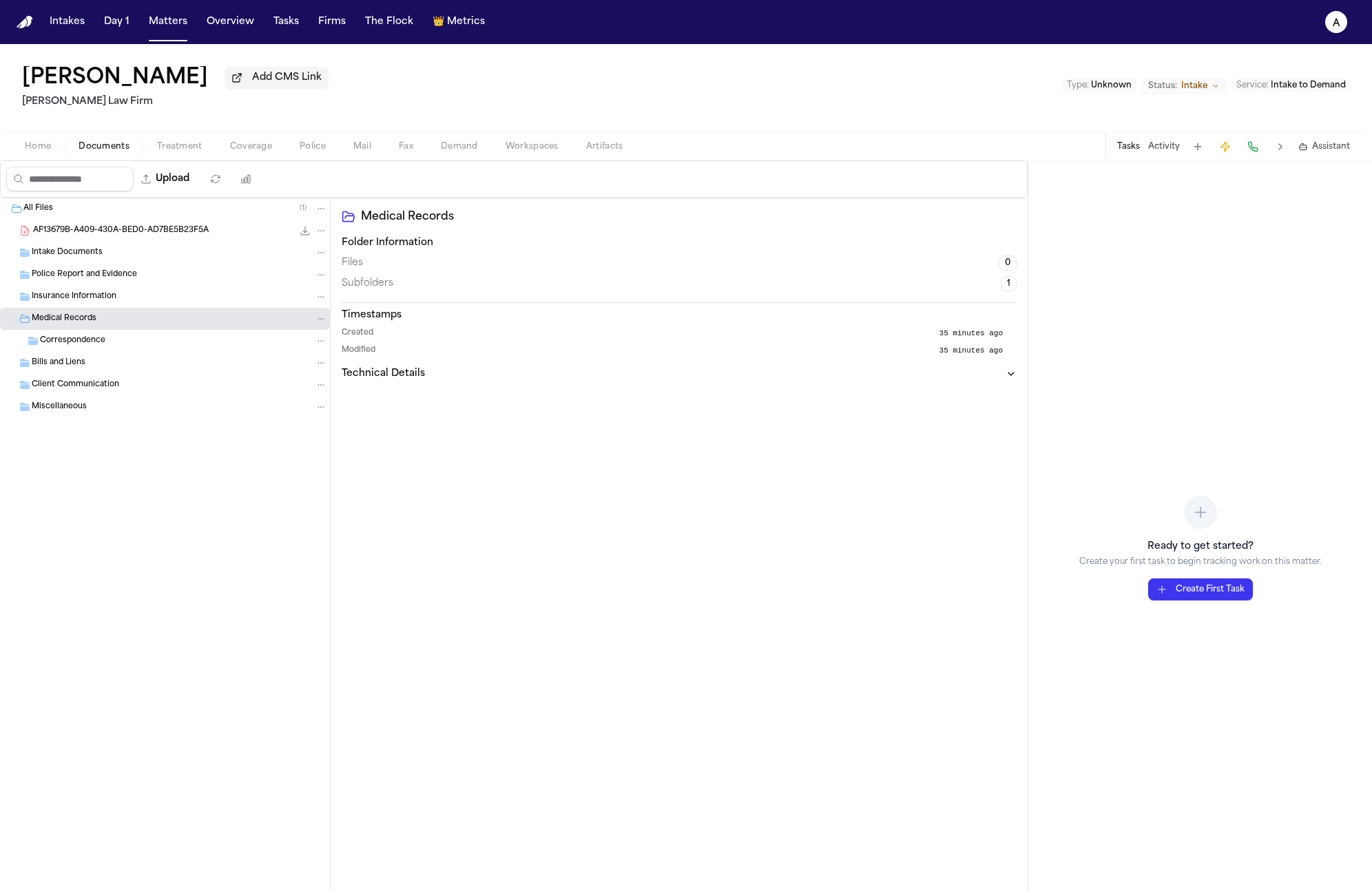
click at [135, 342] on div "Correspondence" at bounding box center [184, 340] width 287 height 12
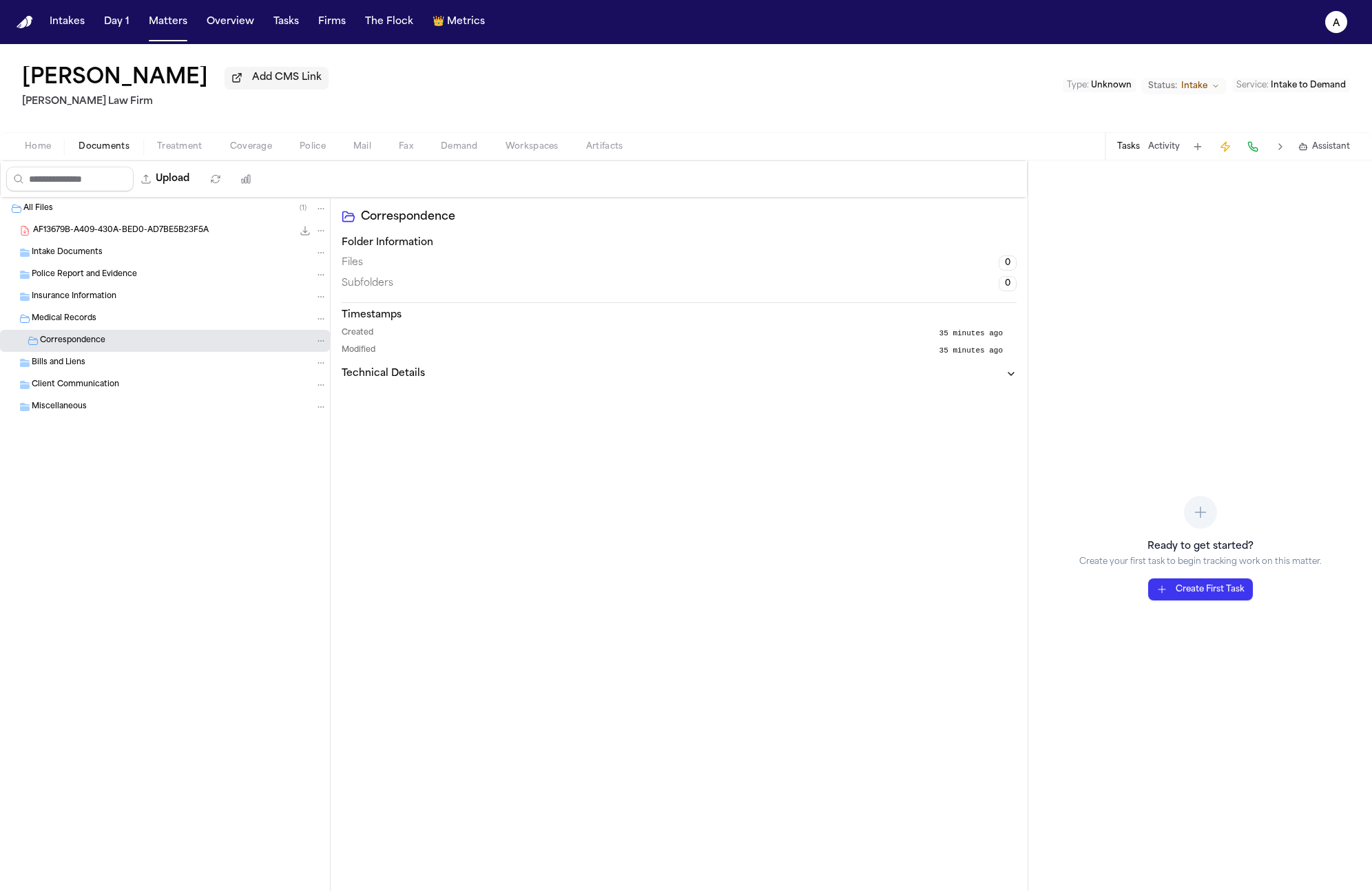
click at [148, 368] on div "Bills and Liens" at bounding box center [179, 362] width 296 height 12
click at [151, 403] on div "Client Communication" at bounding box center [165, 407] width 330 height 22
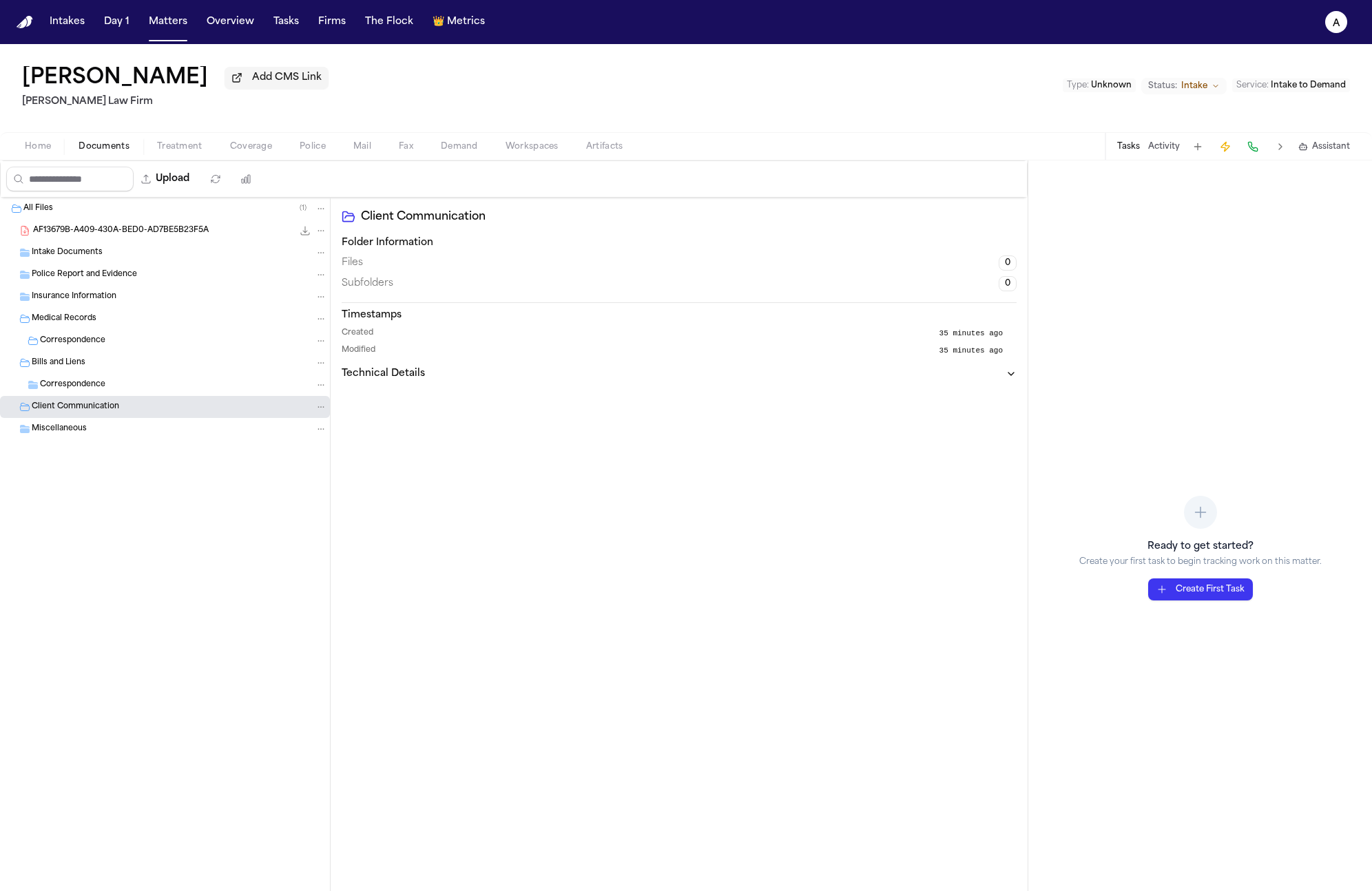
click at [150, 428] on div "Miscellaneous" at bounding box center [179, 429] width 296 height 12
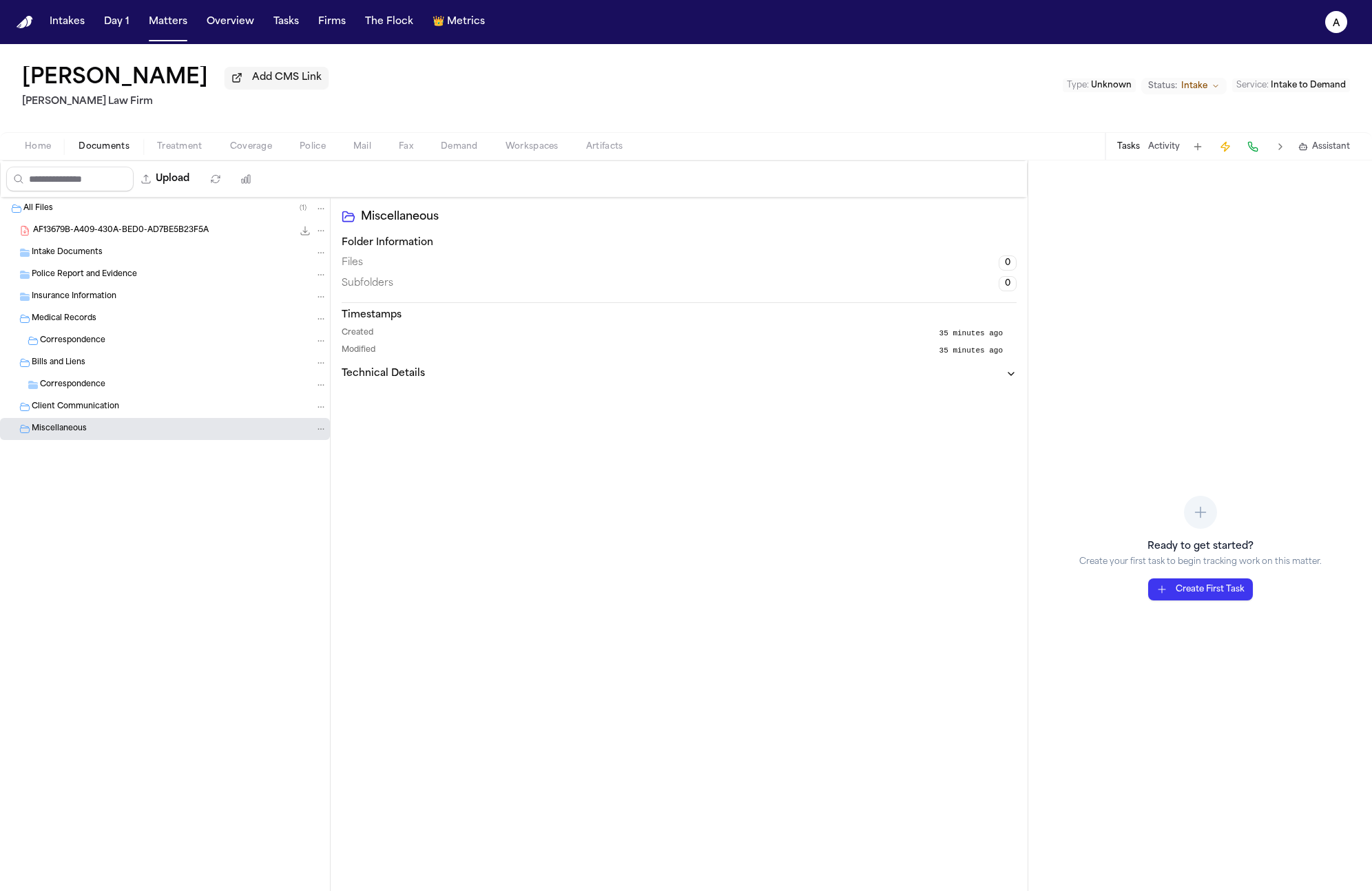
click at [157, 417] on div "Client Communication" at bounding box center [165, 407] width 330 height 22
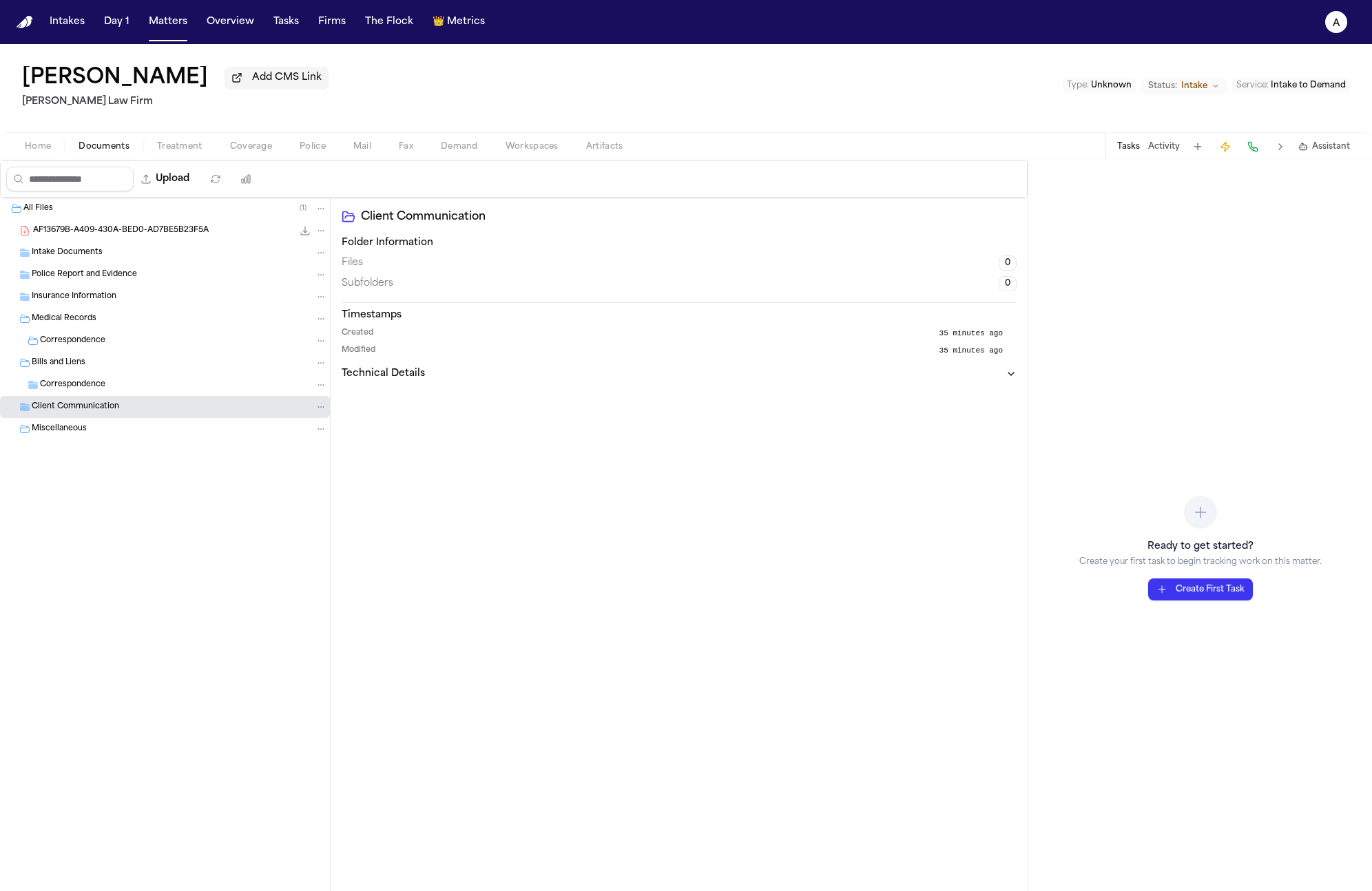
click at [187, 303] on div "Insurance Information" at bounding box center [179, 297] width 296 height 12
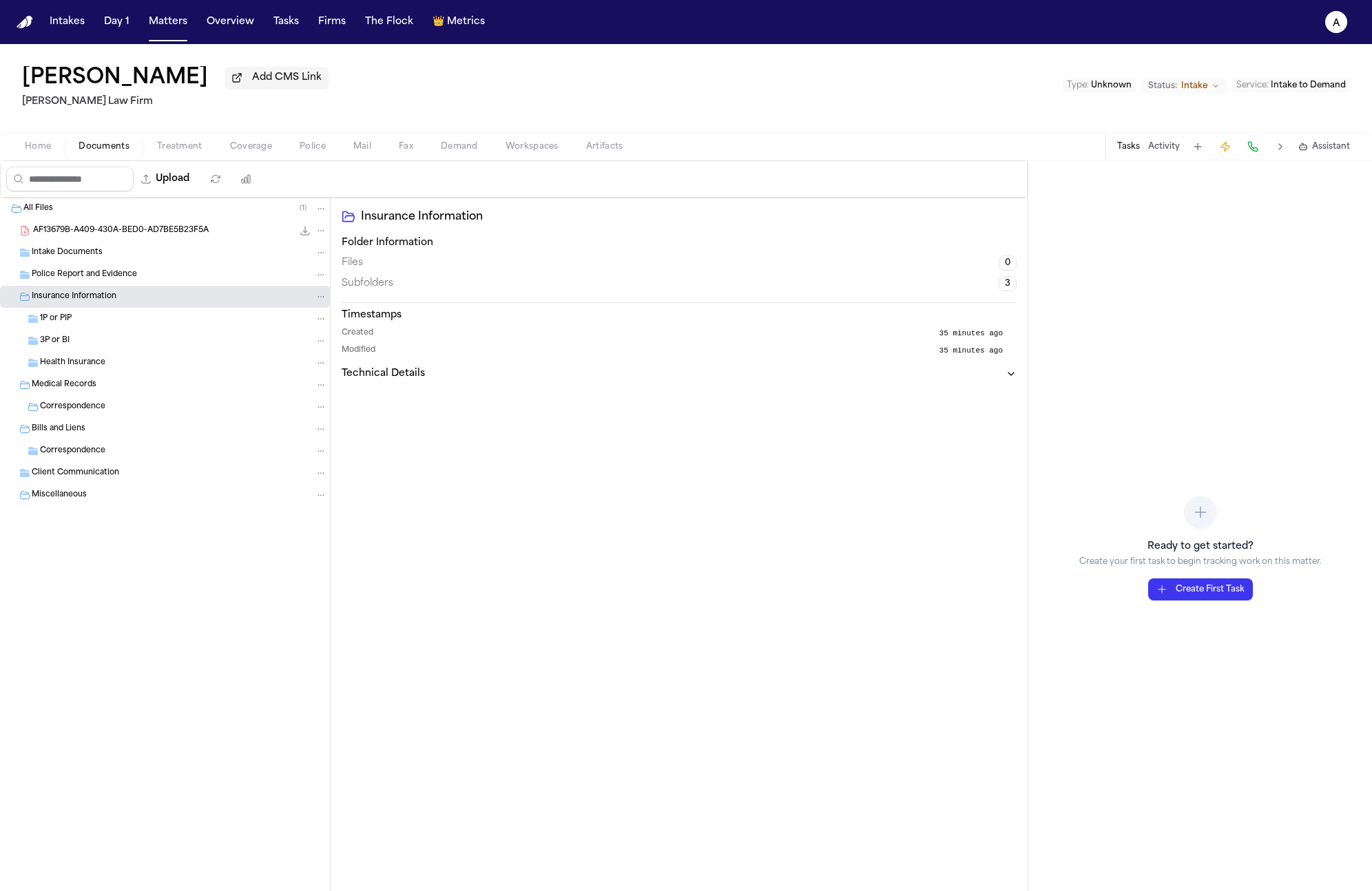
click at [184, 316] on div "1P or PIP" at bounding box center [184, 318] width 287 height 12
click at [179, 347] on div "3P or BI" at bounding box center [184, 340] width 287 height 12
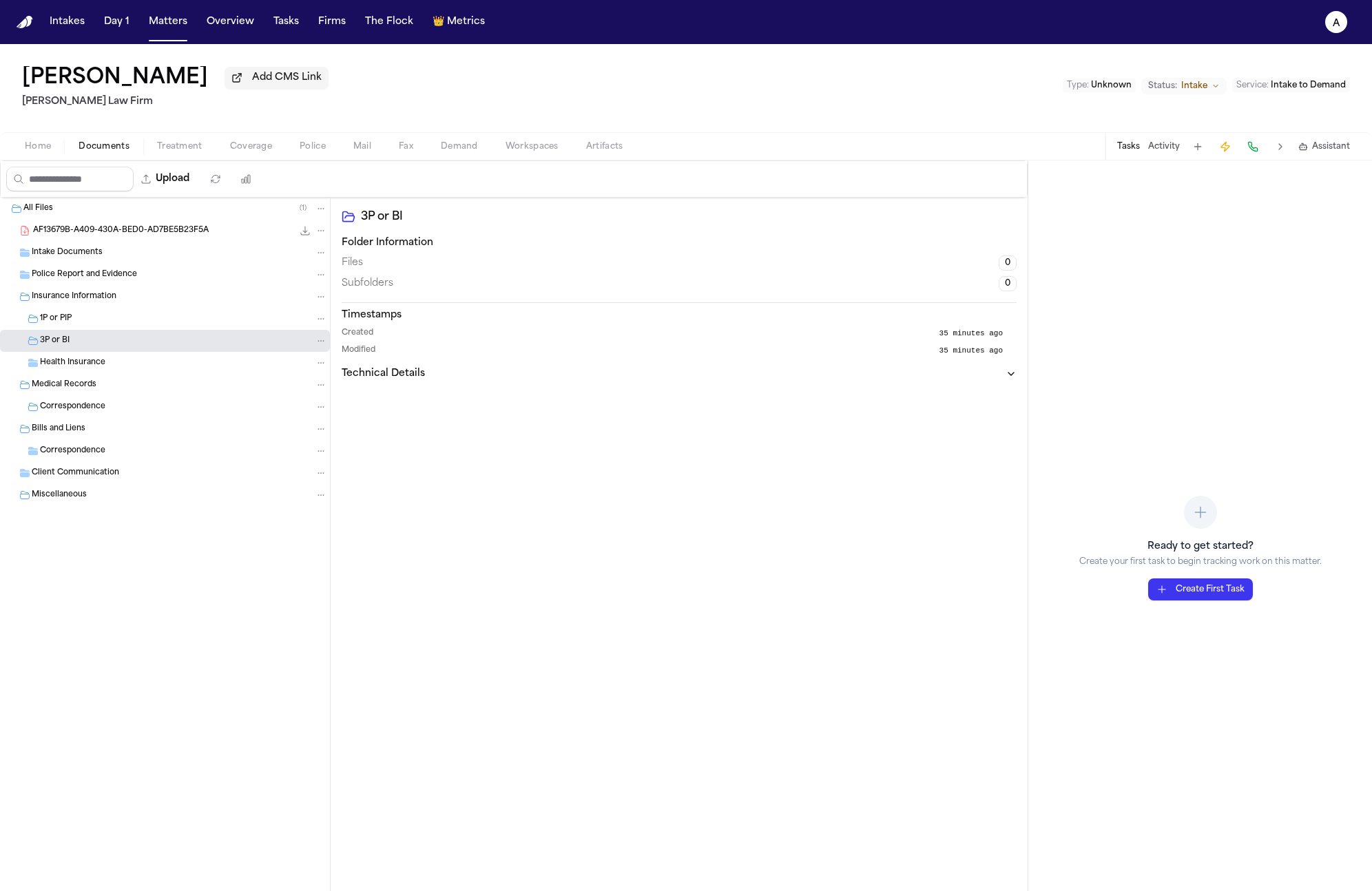
click at [188, 286] on div "Police Report and Evidence" at bounding box center [165, 275] width 330 height 22
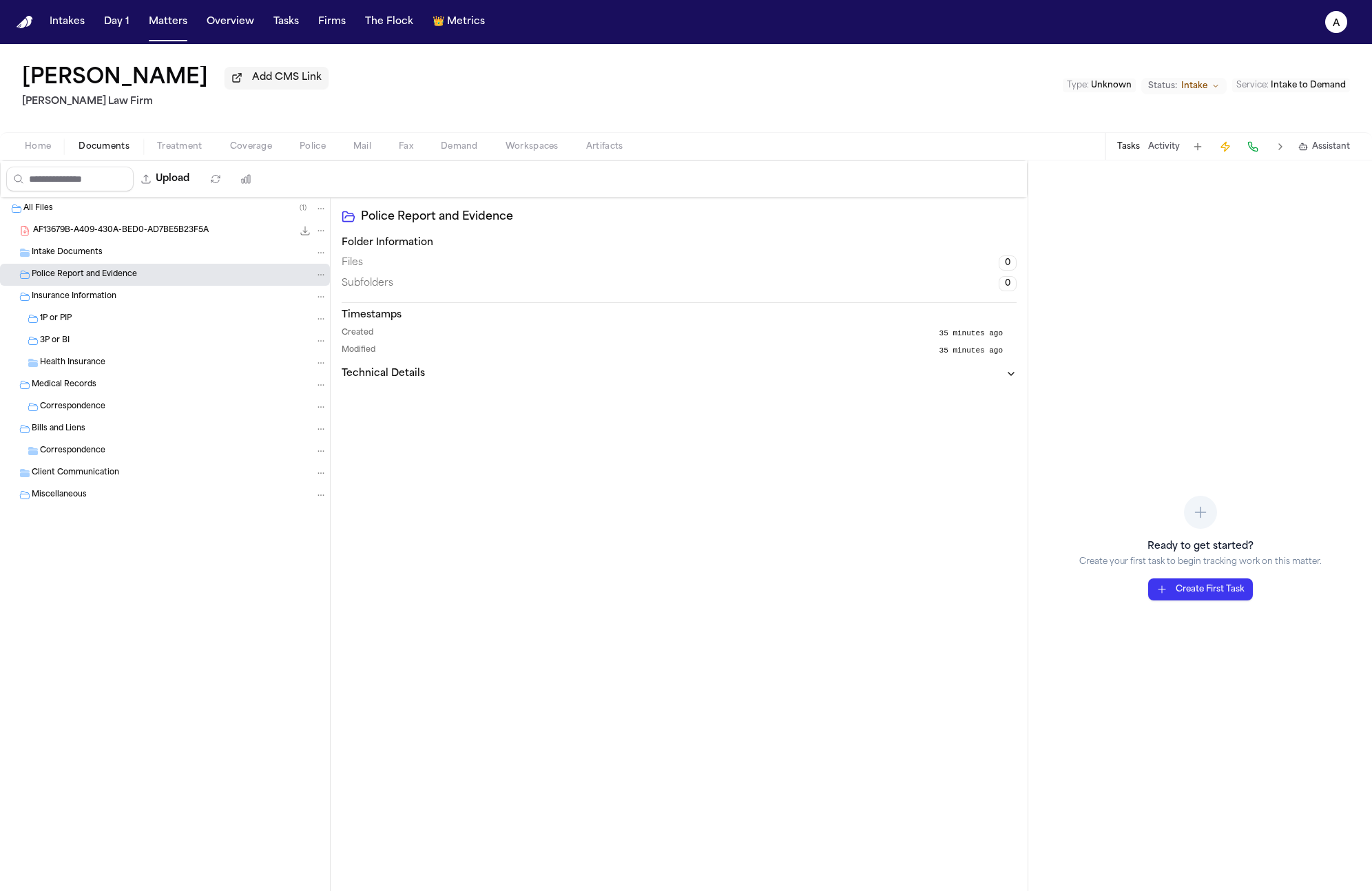
click at [183, 308] on div "Insurance Information" at bounding box center [165, 297] width 330 height 22
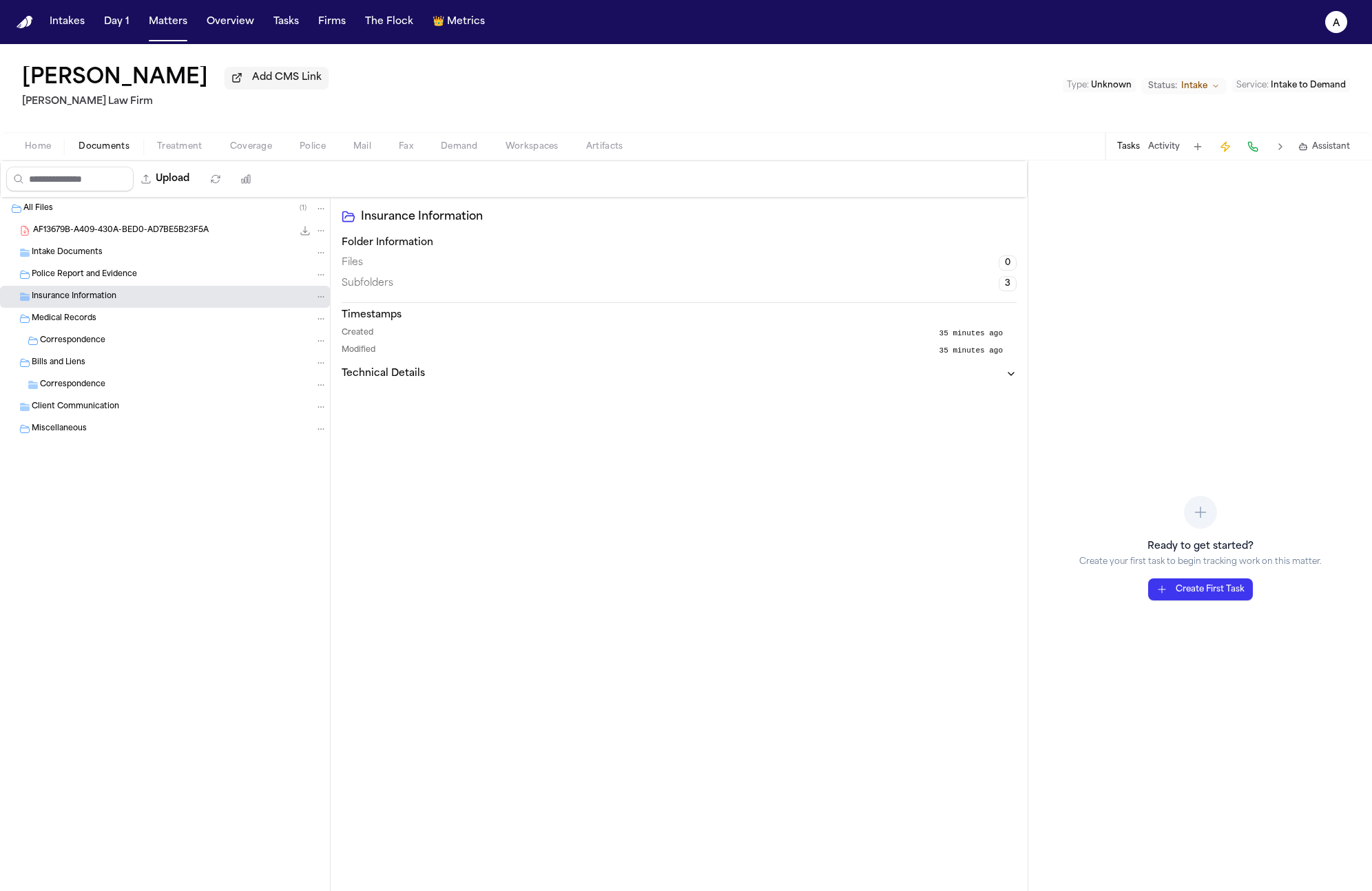
click at [182, 253] on div "Intake Documents" at bounding box center [179, 253] width 296 height 12
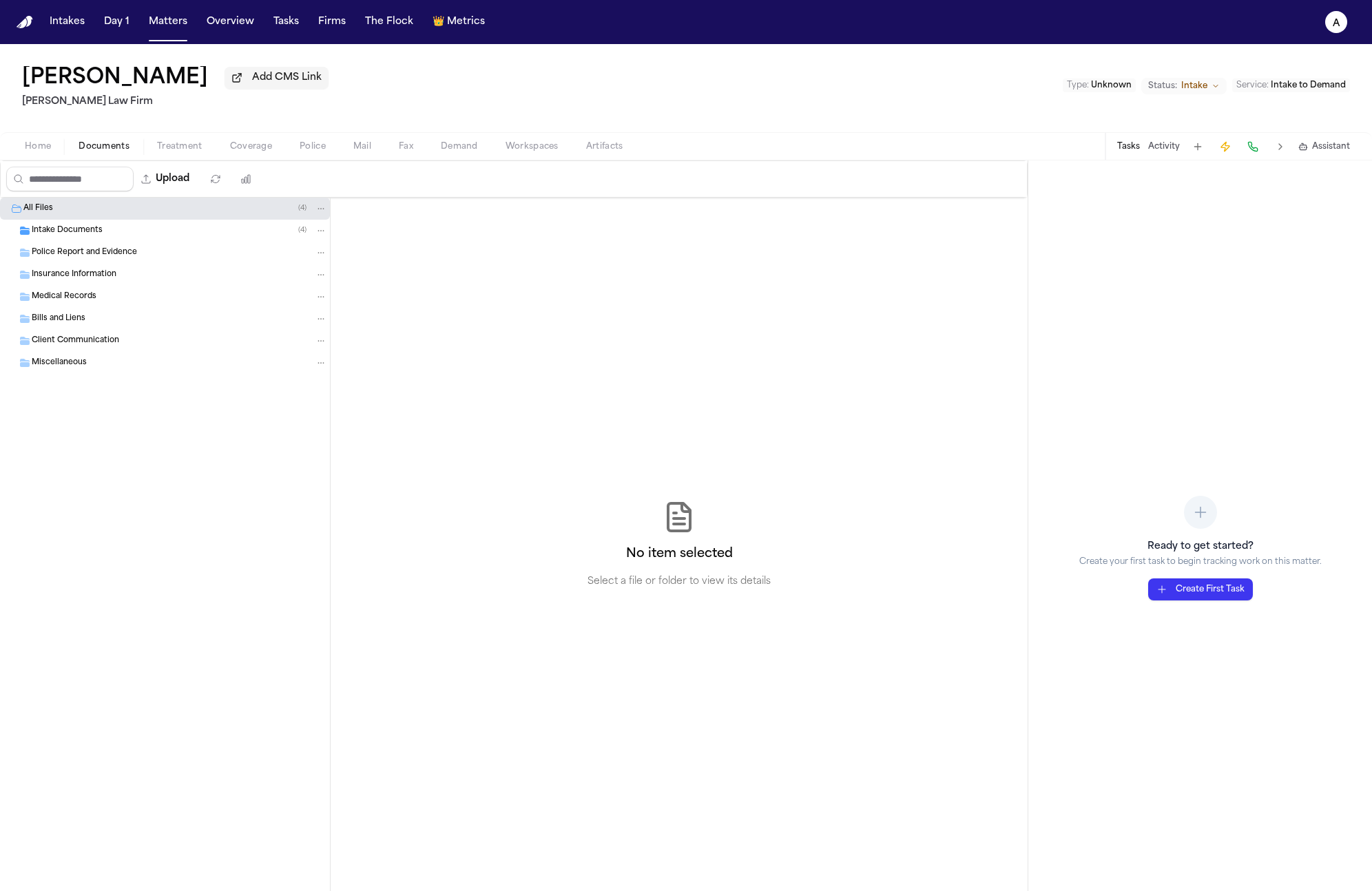
click at [174, 234] on div "Intake Documents ( 4 )" at bounding box center [179, 231] width 296 height 12
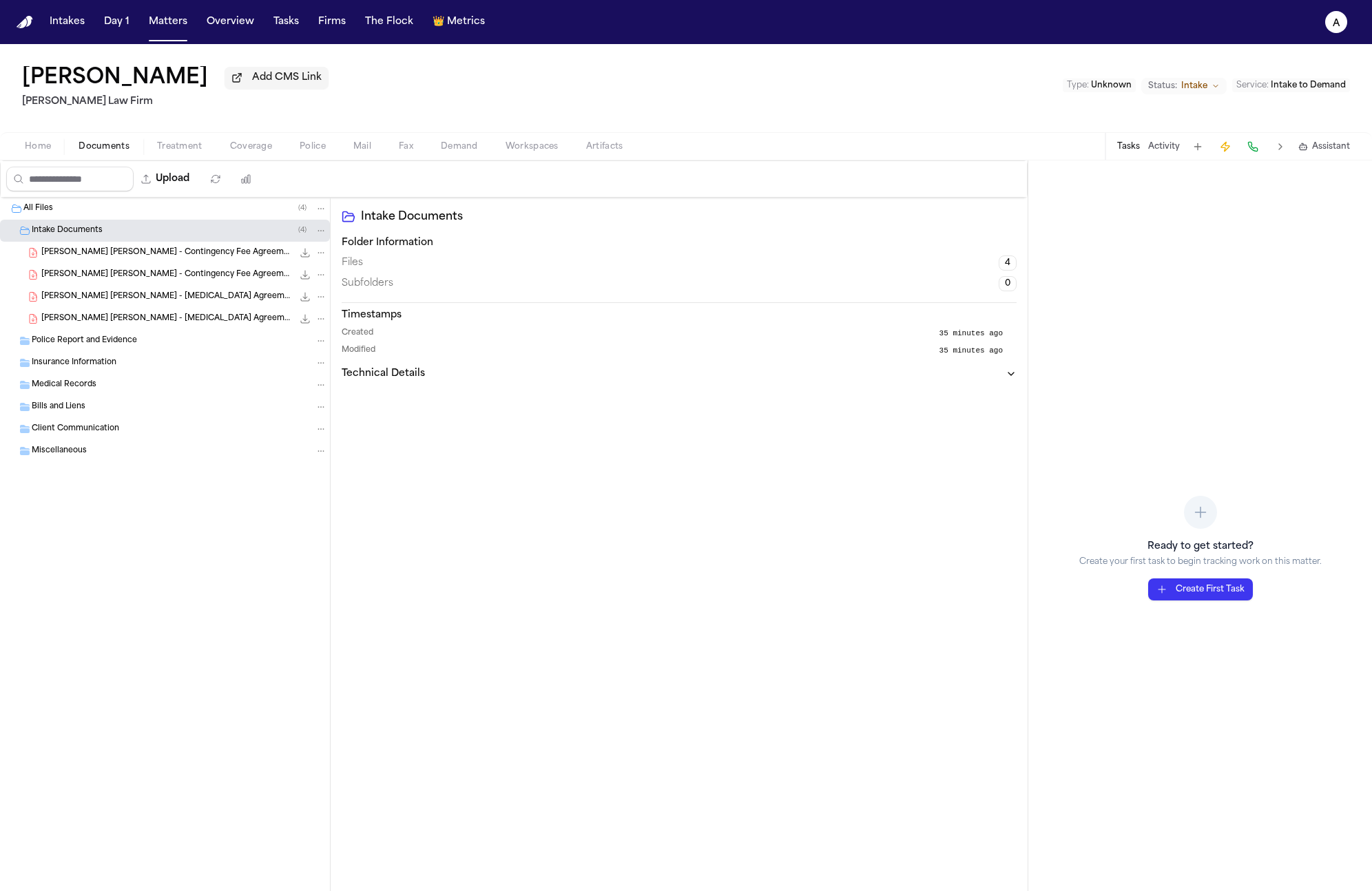
click at [6, 256] on span "File: J. Saavedra Reyes - Contingency Fee Agreement - 9.13.25" at bounding box center [6, 253] width 6 height 6
click at [8, 285] on div "J. Saavedra Reyes - Contingency Fee Agreement - 9.13.25 1.2 MB • PDF" at bounding box center [165, 275] width 330 height 22
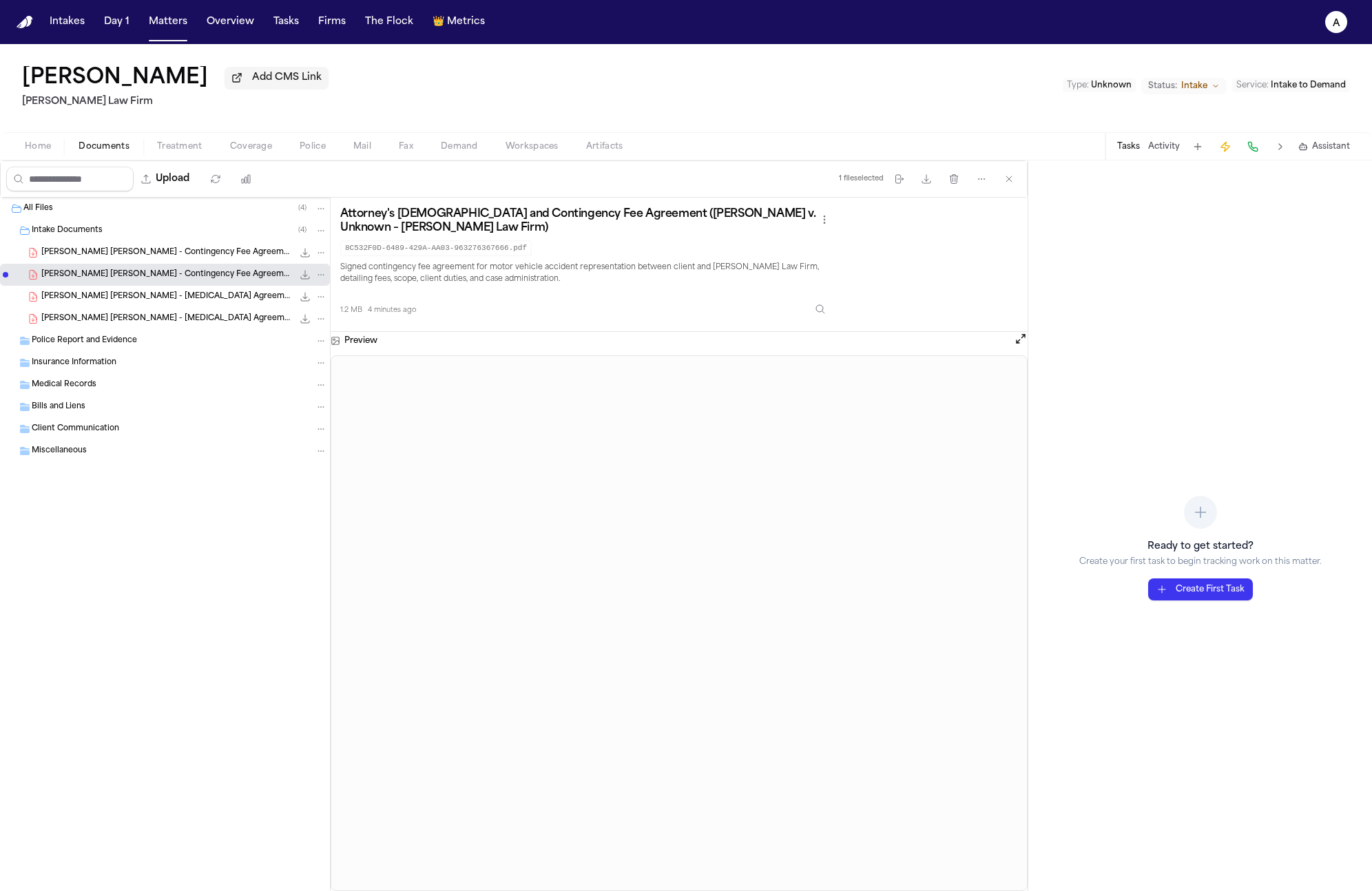
click at [8, 294] on div "J. Saavedra Reyes - Retainer Agreement - 9.13.25 1.2 MB • PDF" at bounding box center [165, 297] width 330 height 22
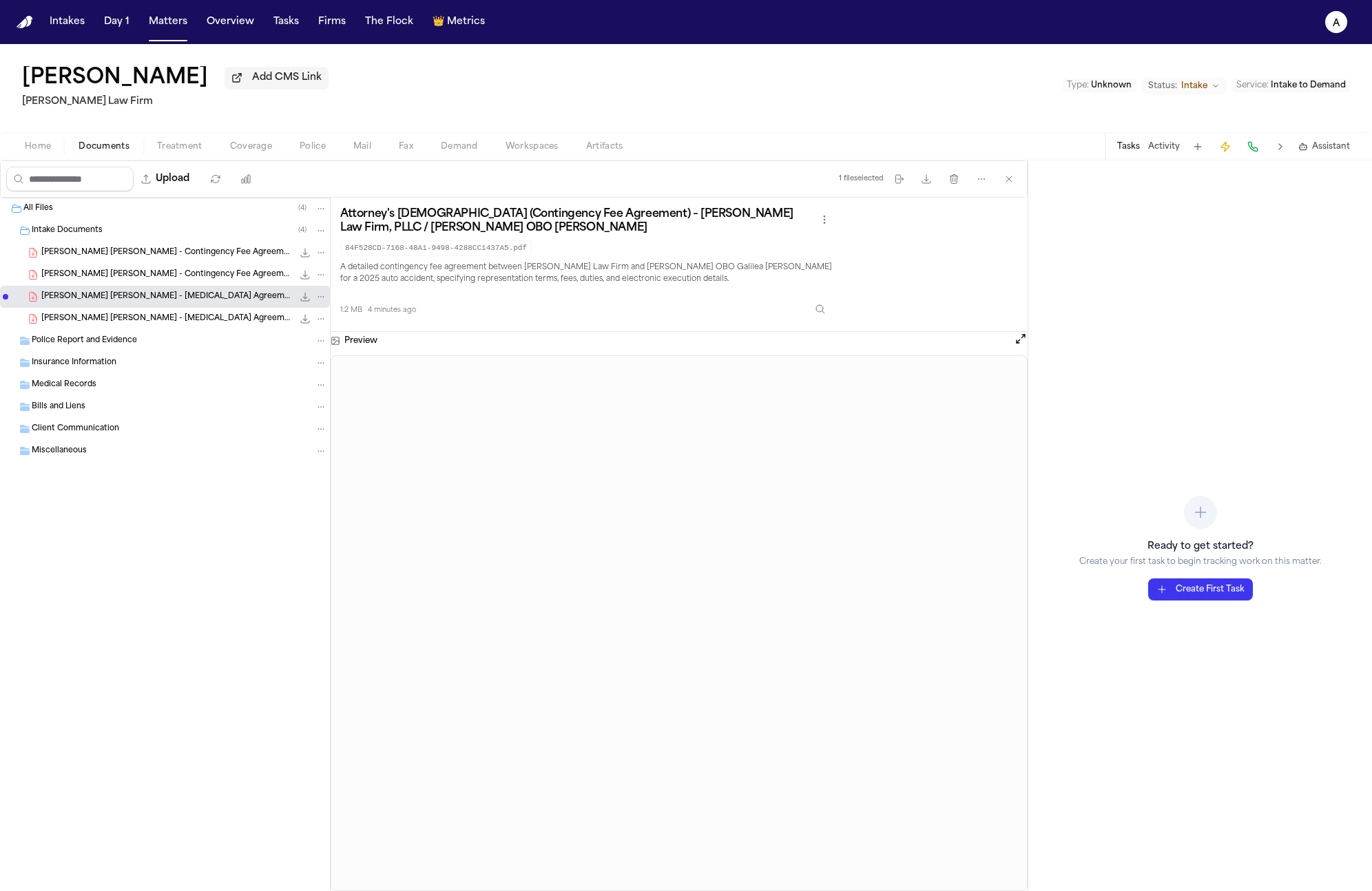
click at [9, 257] on span "File: J. Saavedra Reyes - Contingency Fee Agreement - 9.13.25" at bounding box center [5, 253] width 8 height 8
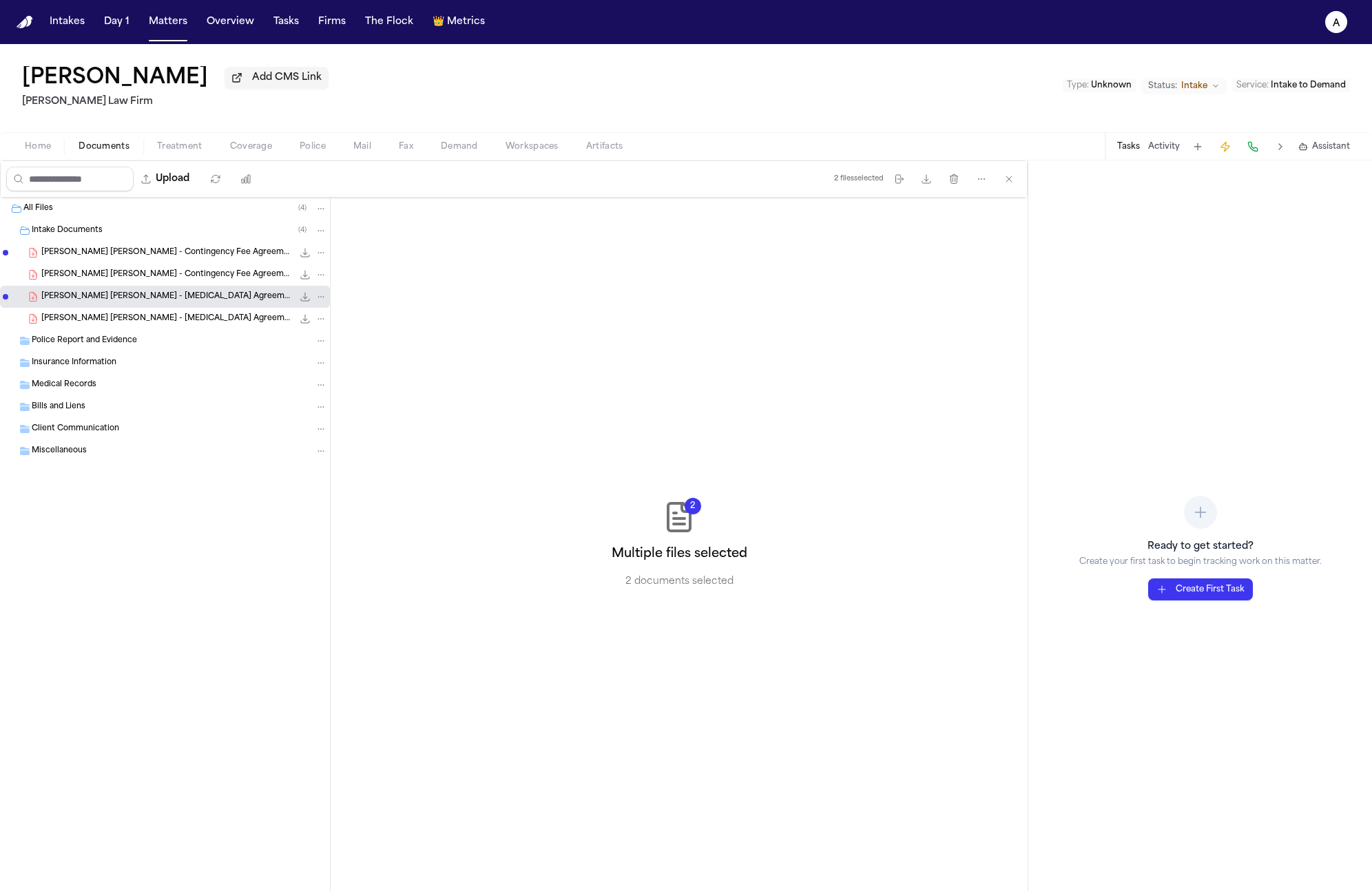
click at [6, 275] on span "File: J. Saavedra Reyes - Contingency Fee Agreement - 9.13.25" at bounding box center [6, 275] width 6 height 6
click at [6, 321] on span "File: J. Saavedra Reyes - Retainer Agreement - 9.13.25" at bounding box center [6, 319] width 6 height 6
click at [957, 184] on icon "button" at bounding box center [953, 179] width 11 height 11
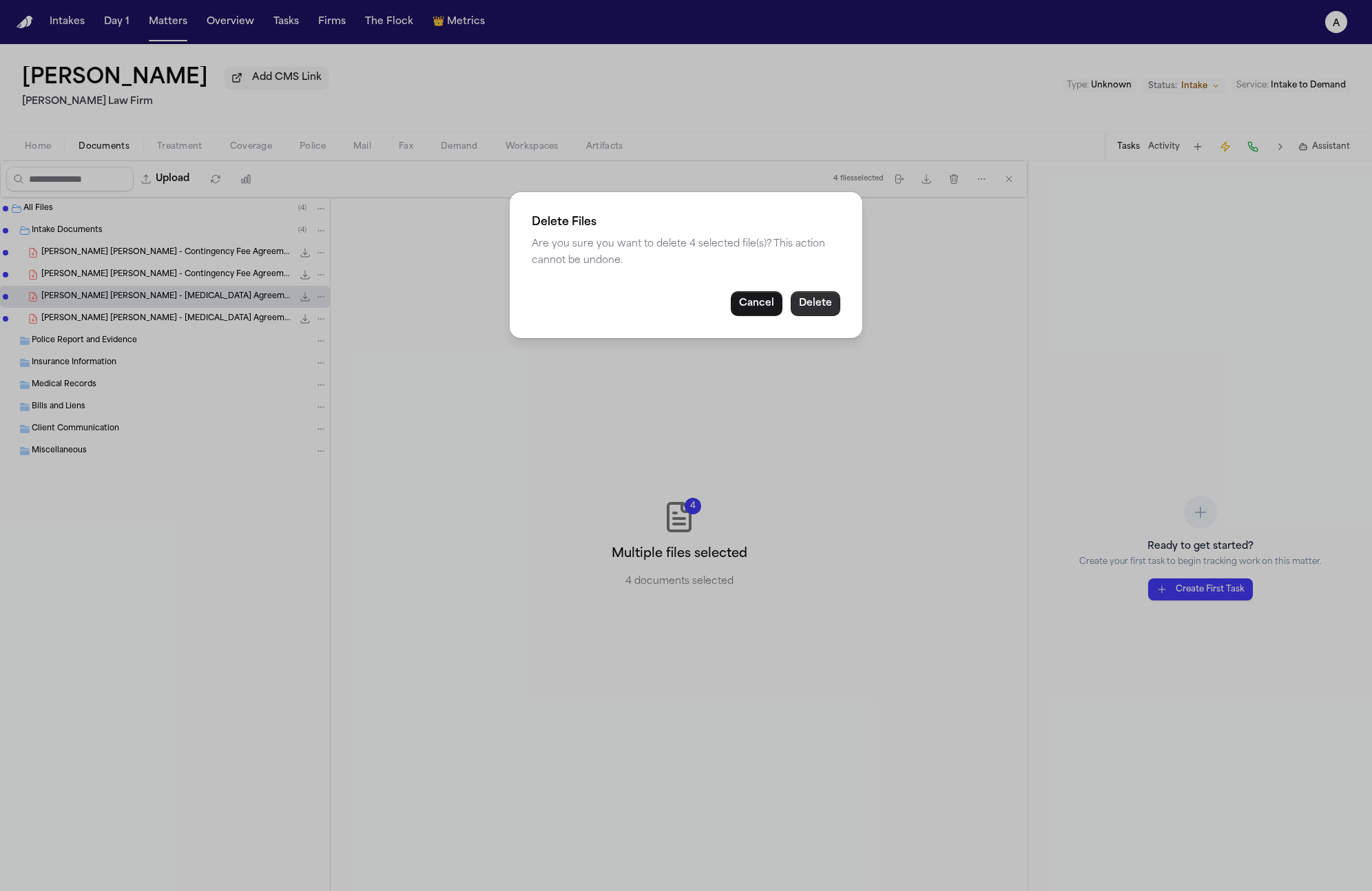
click at [821, 307] on button "Delete" at bounding box center [816, 304] width 50 height 25
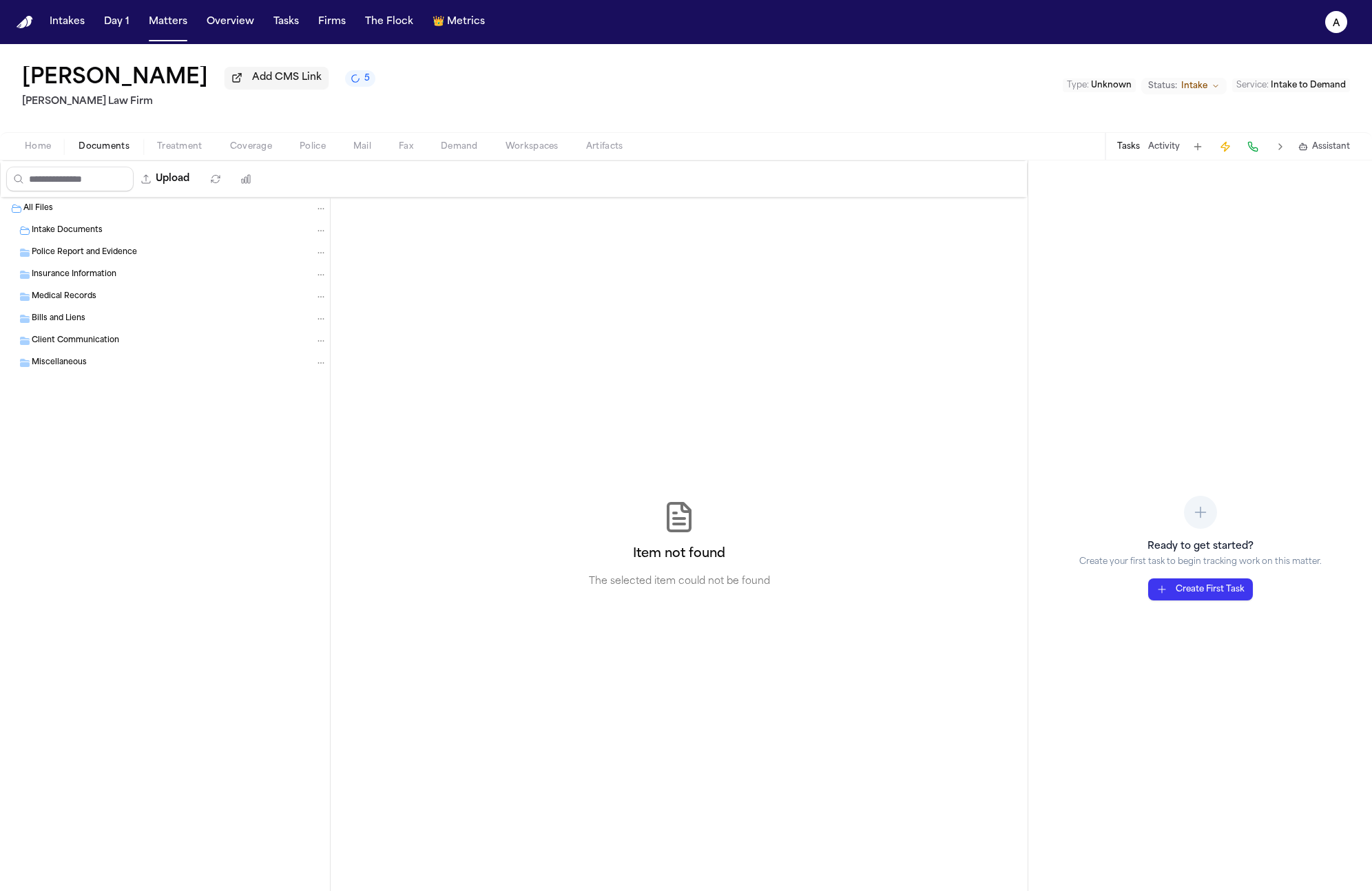
click at [92, 229] on span "Intake Documents" at bounding box center [67, 231] width 71 height 12
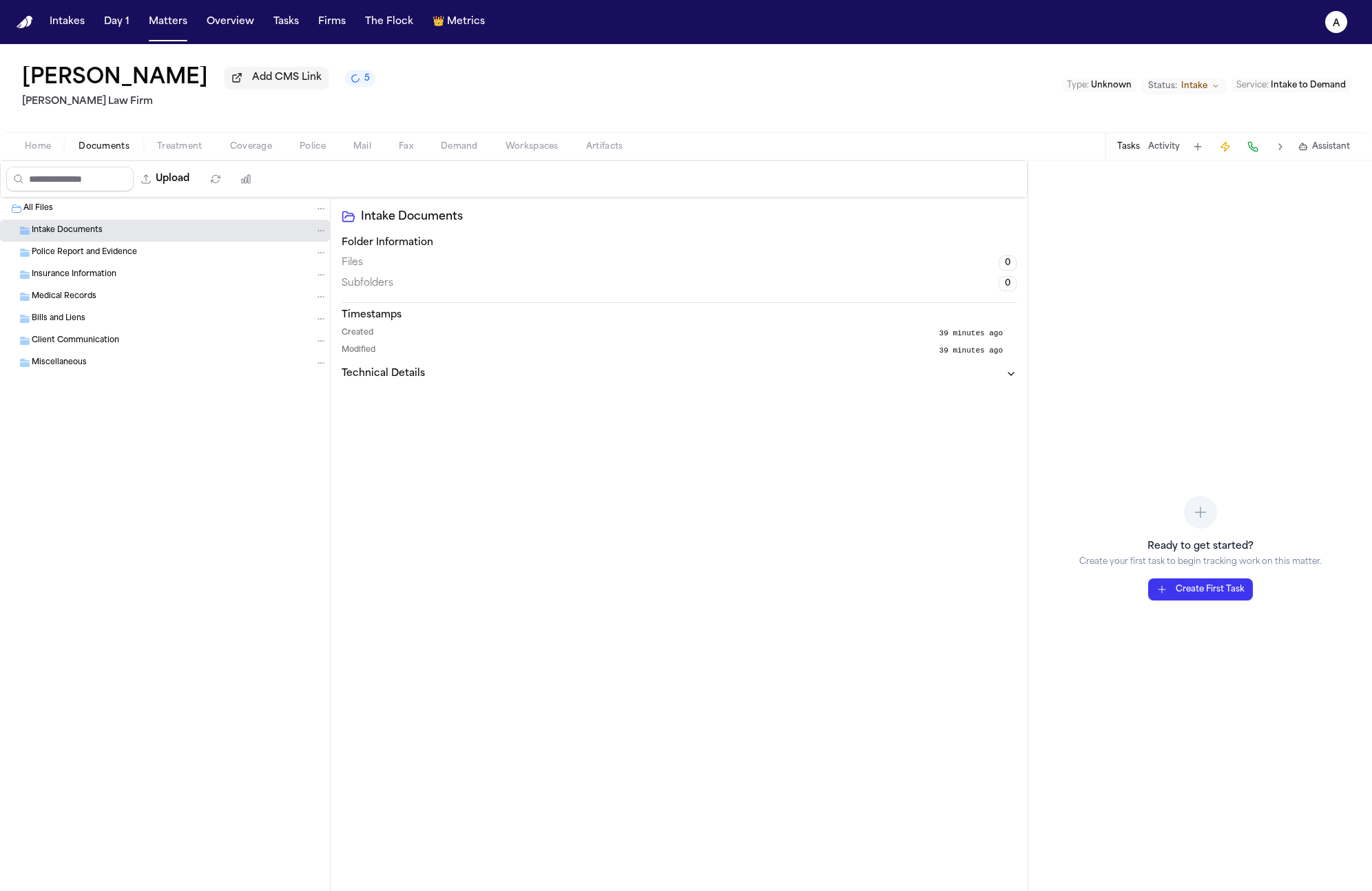
click at [376, 83] on button "5" at bounding box center [359, 78] width 30 height 17
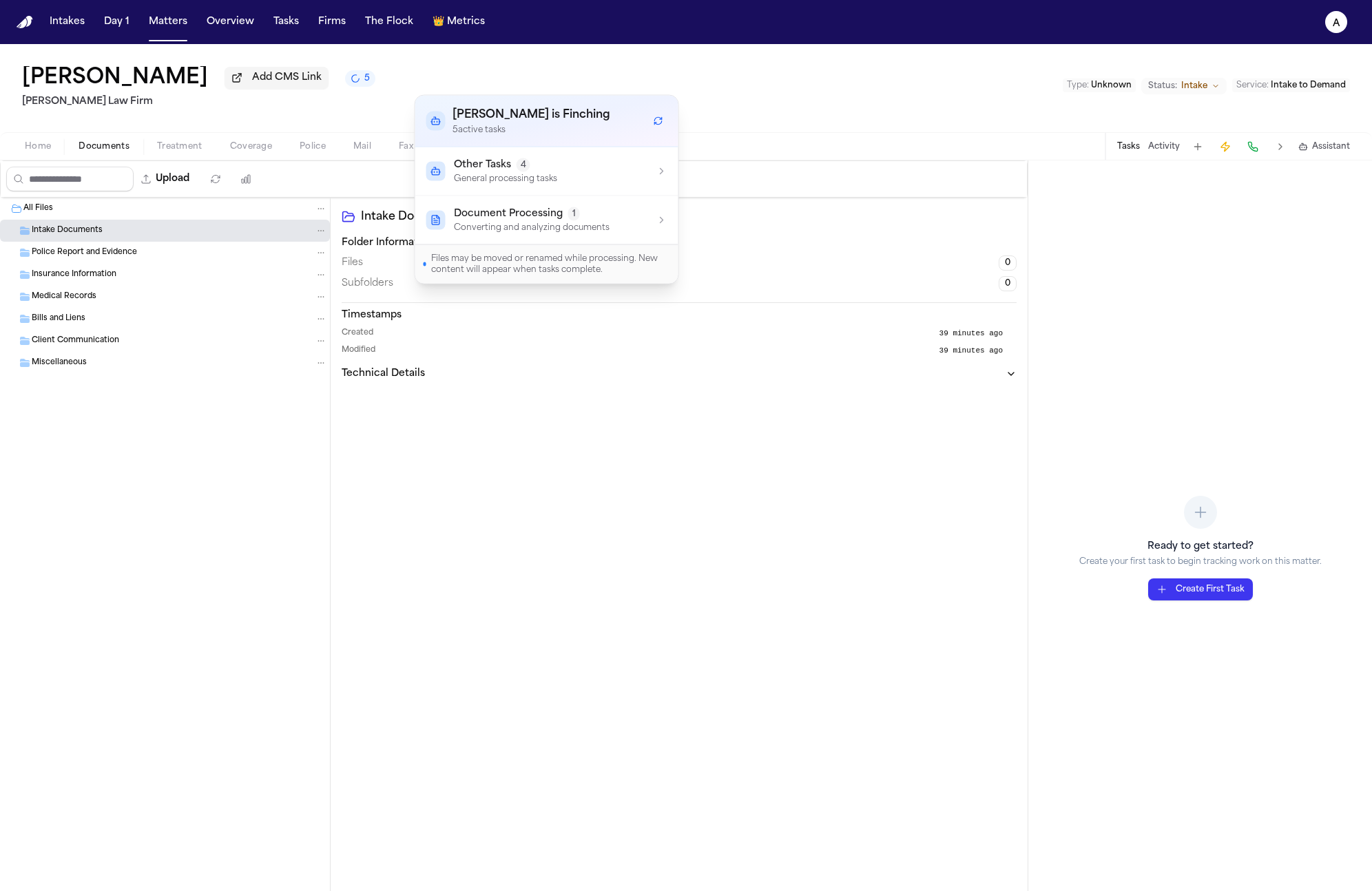
click at [376, 82] on button "5" at bounding box center [359, 78] width 30 height 17
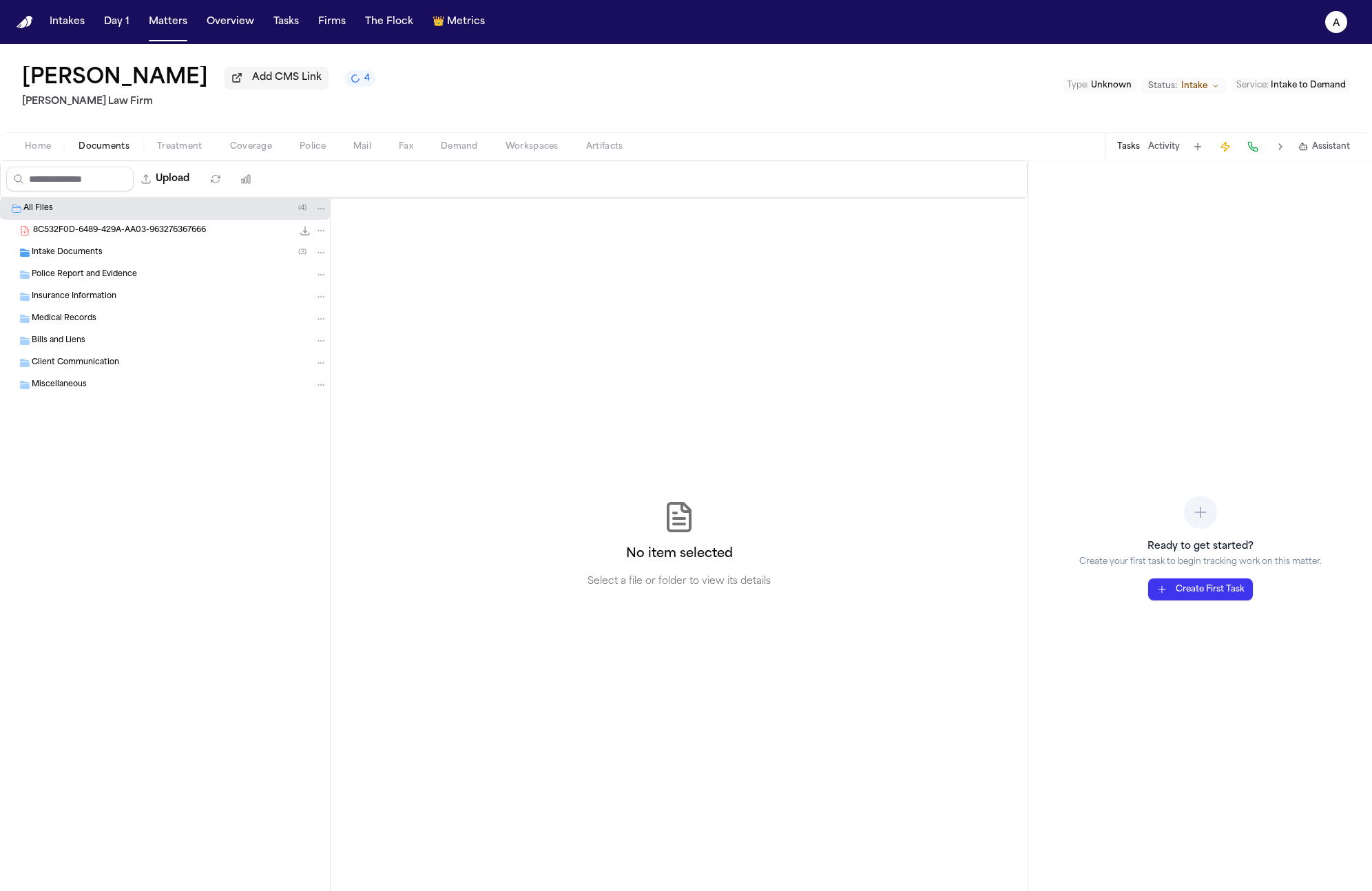
click at [10, 236] on div "8C532F0D-6489-429A-AA03-963276367666 1.2 MB • PDF" at bounding box center [165, 231] width 330 height 22
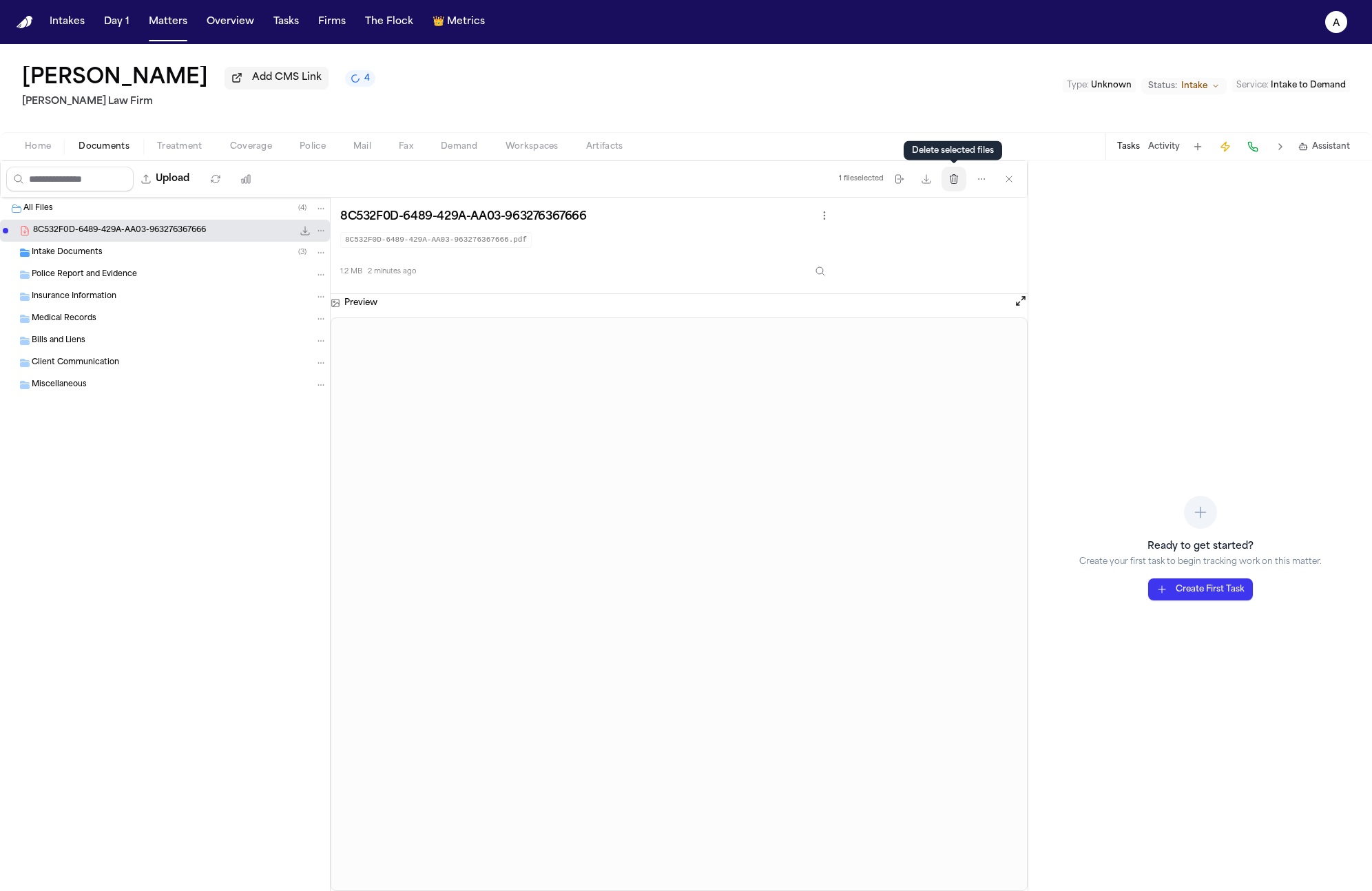
click at [949, 179] on icon "button" at bounding box center [953, 179] width 11 height 11
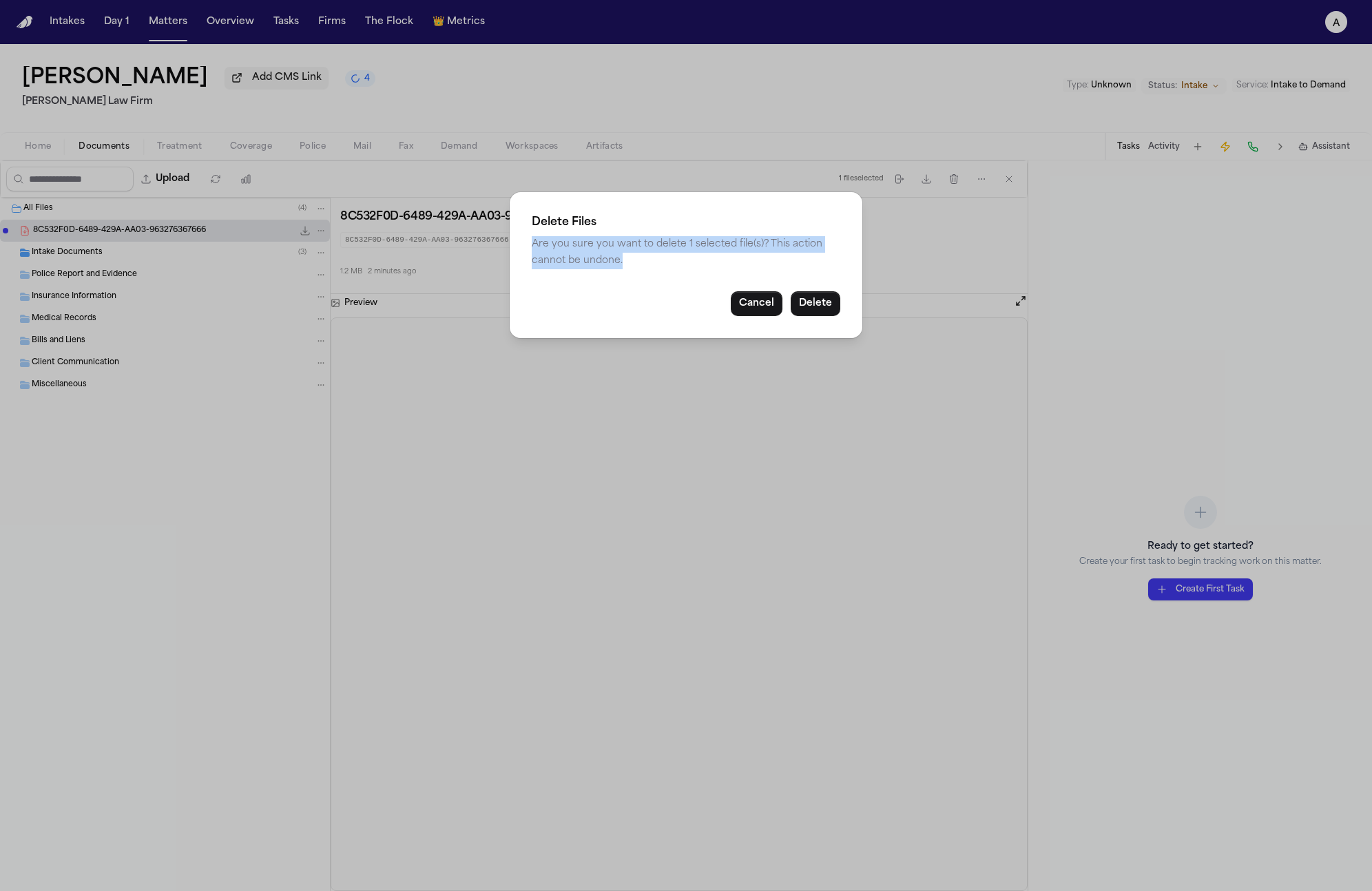
drag, startPoint x: 531, startPoint y: 242, endPoint x: 627, endPoint y: 263, distance: 98.3
click at [627, 263] on p "Are you sure you want to delete 1 selected file(s)? This action cannot be undon…" at bounding box center [685, 253] width 308 height 33
copy p "Are you sure you want to delete 1 selected file(s)? This action cannot be undon…"
click at [751, 298] on button "Cancel" at bounding box center [756, 304] width 52 height 25
